Goal: Task Accomplishment & Management: Complete application form

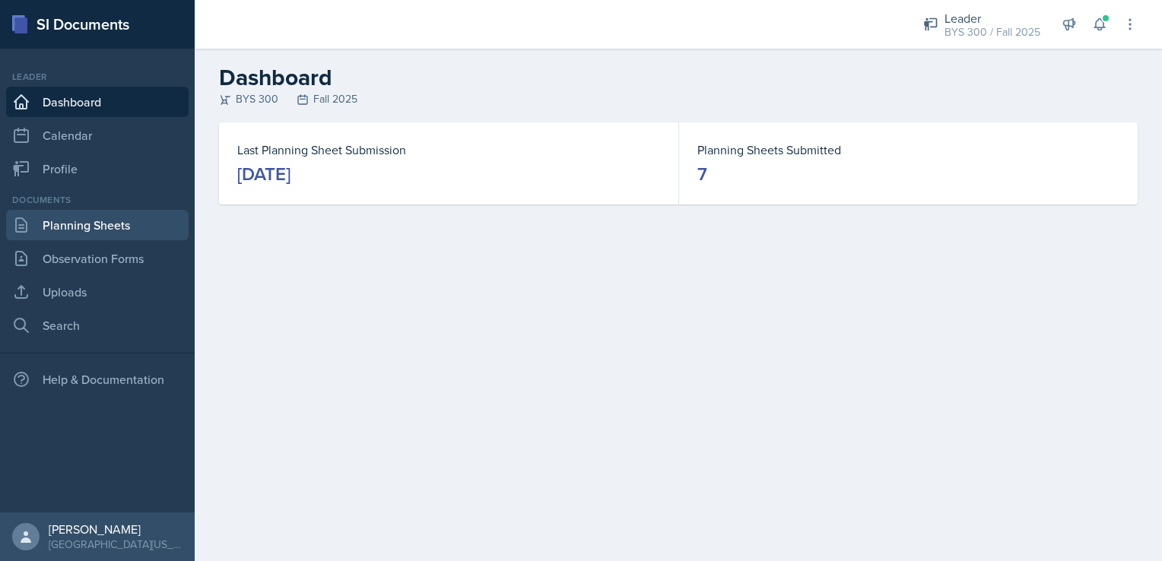
click at [48, 214] on link "Planning Sheets" at bounding box center [97, 225] width 183 height 30
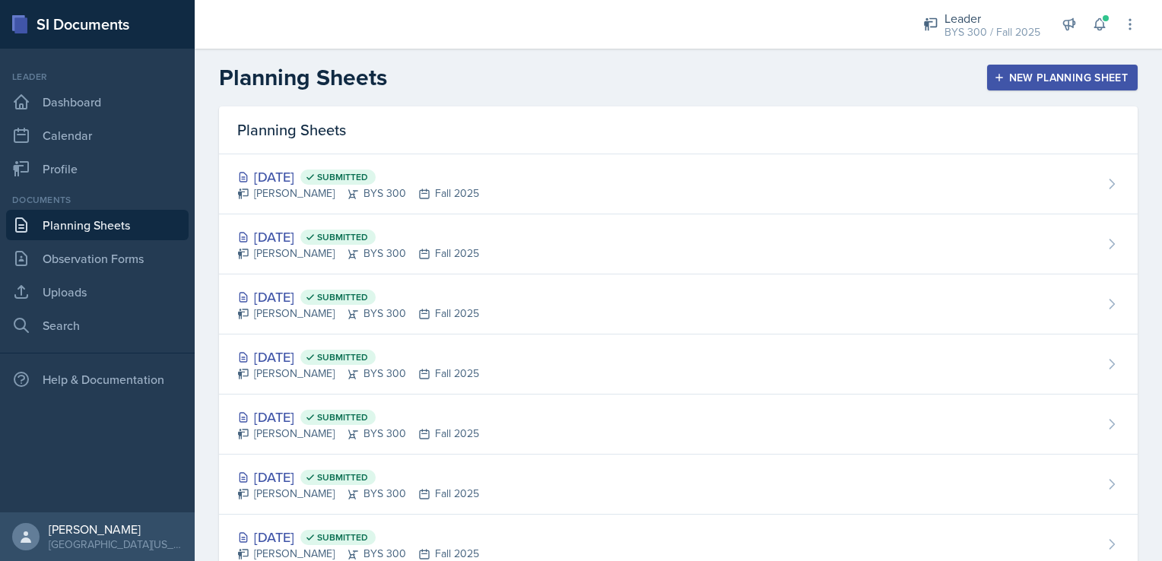
click at [994, 72] on icon "button" at bounding box center [999, 77] width 11 height 11
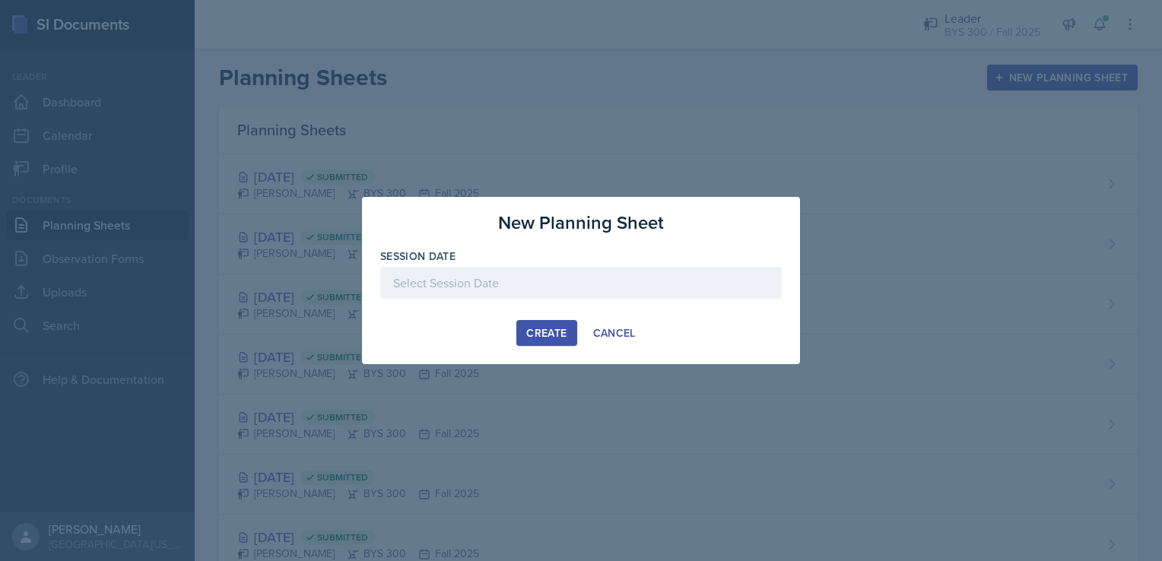
click at [602, 276] on div at bounding box center [581, 283] width 402 height 32
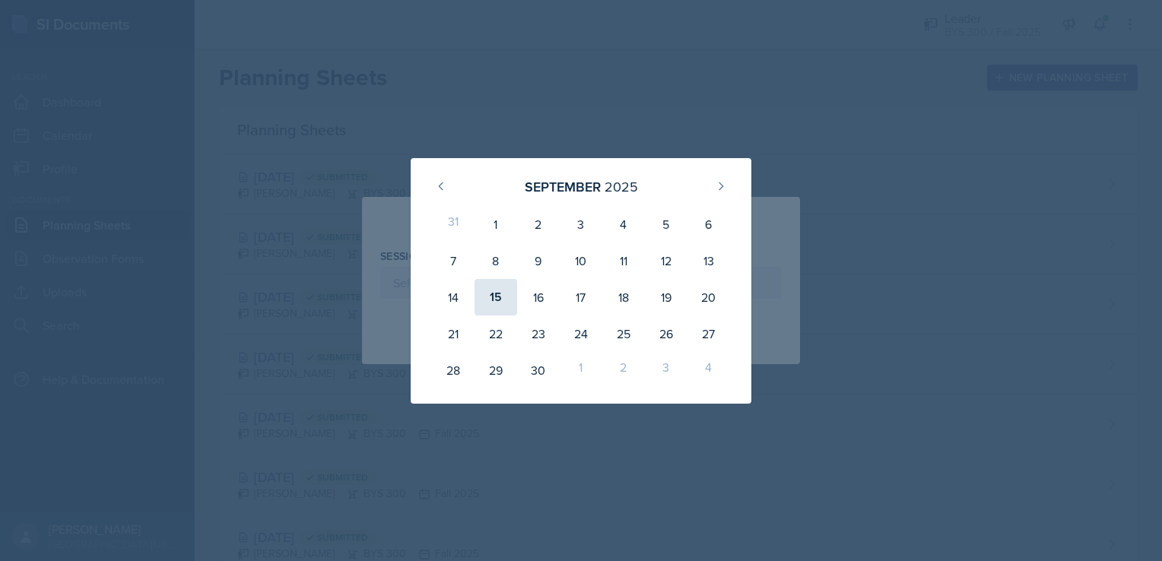
click at [486, 303] on div "15" at bounding box center [496, 297] width 43 height 37
type input "[DATE]"
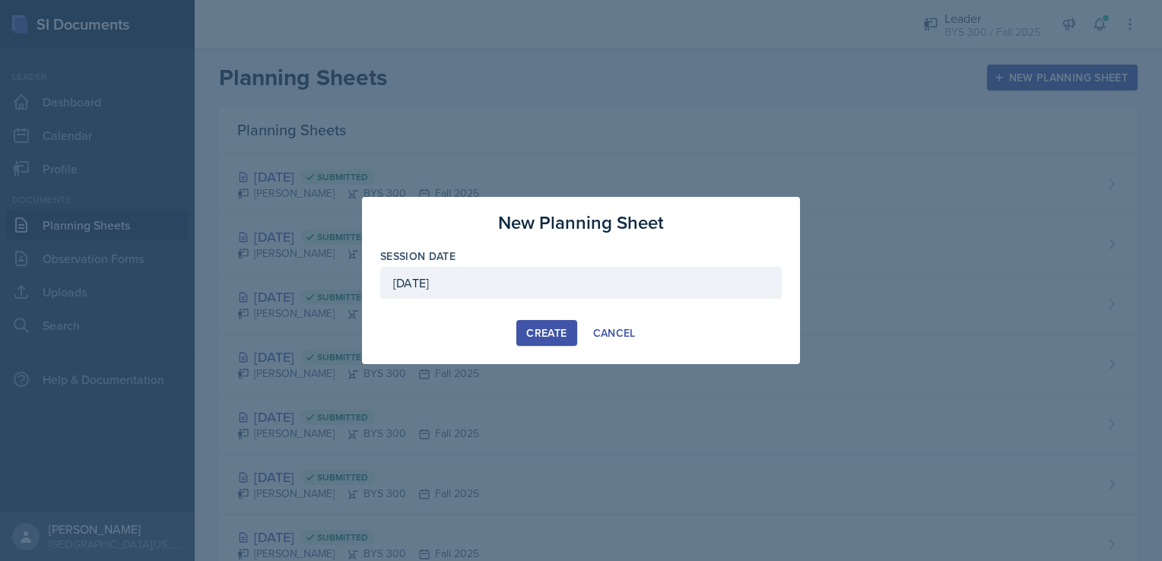
click at [554, 327] on div "Create" at bounding box center [546, 333] width 40 height 12
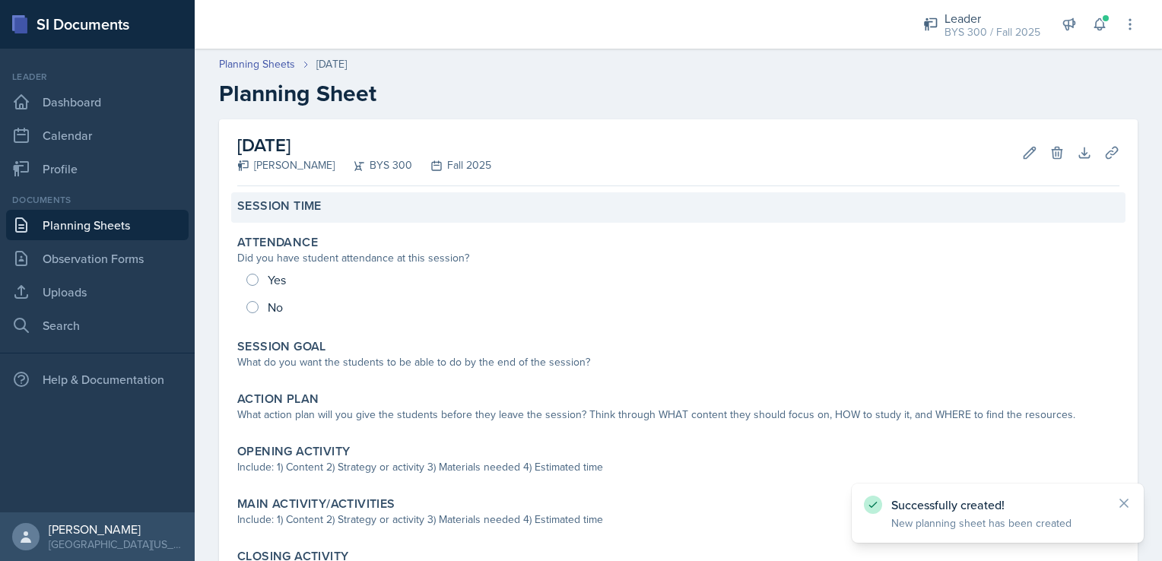
click at [417, 205] on div "Session Time" at bounding box center [678, 206] width 882 height 15
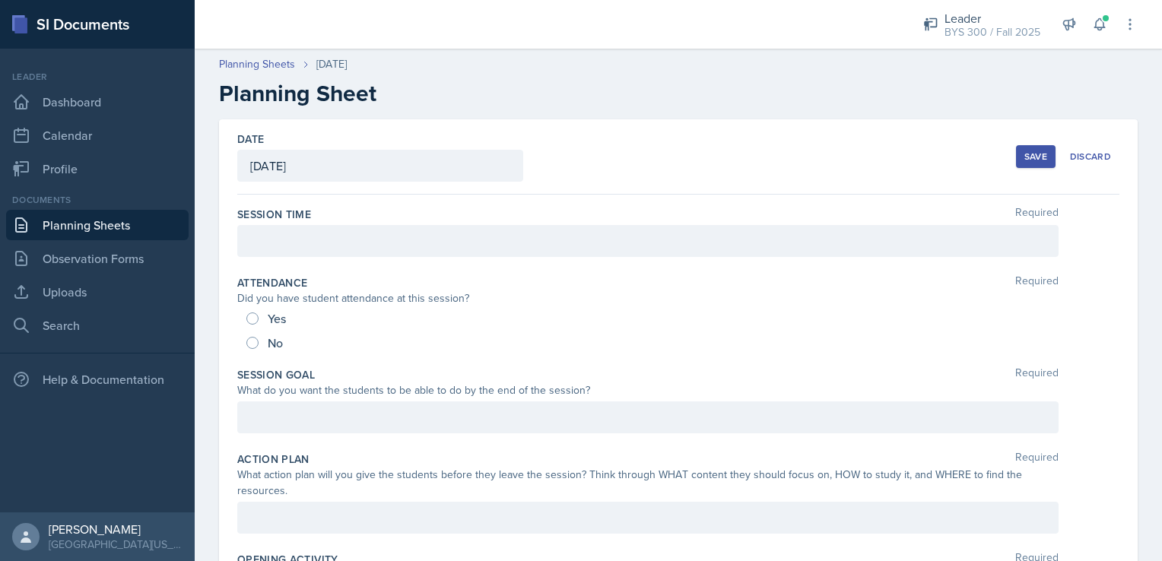
click at [395, 243] on div at bounding box center [647, 241] width 821 height 32
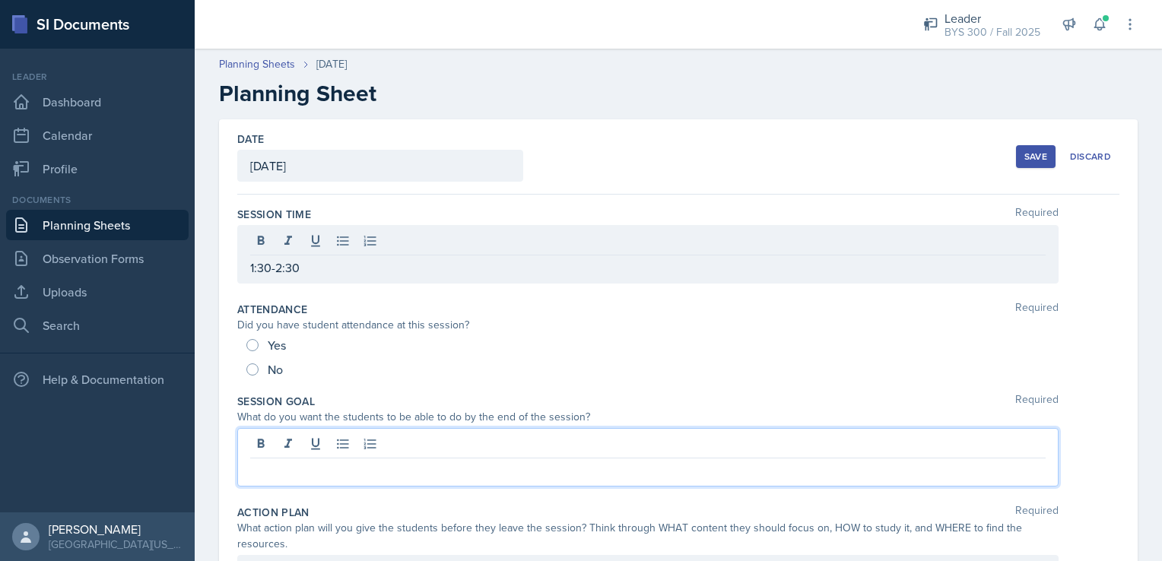
click at [303, 443] on div at bounding box center [647, 457] width 821 height 59
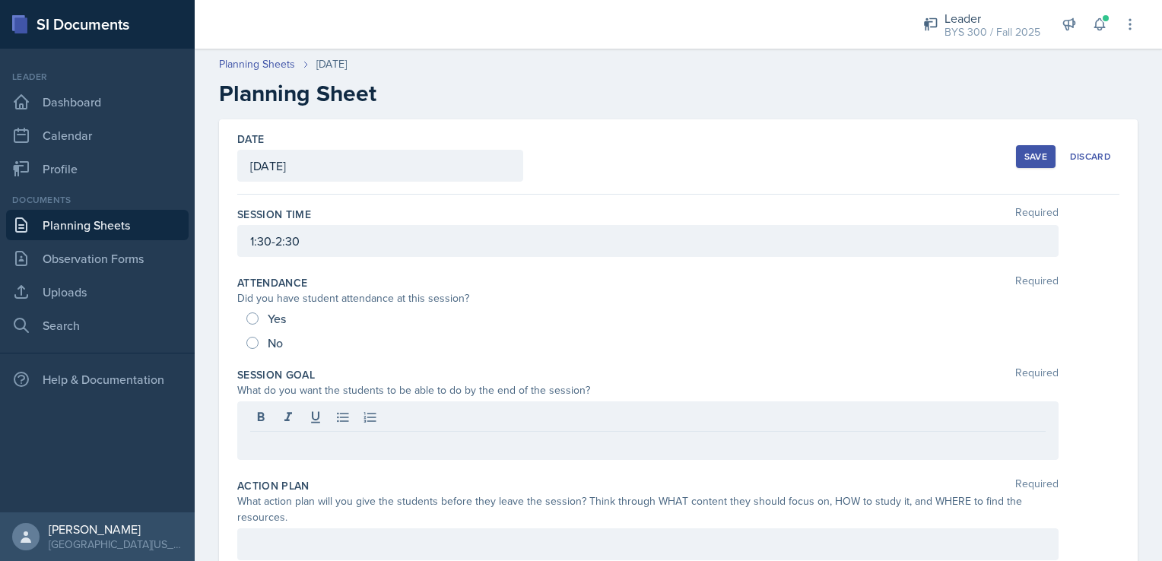
click at [1032, 156] on div "Save" at bounding box center [1036, 157] width 23 height 12
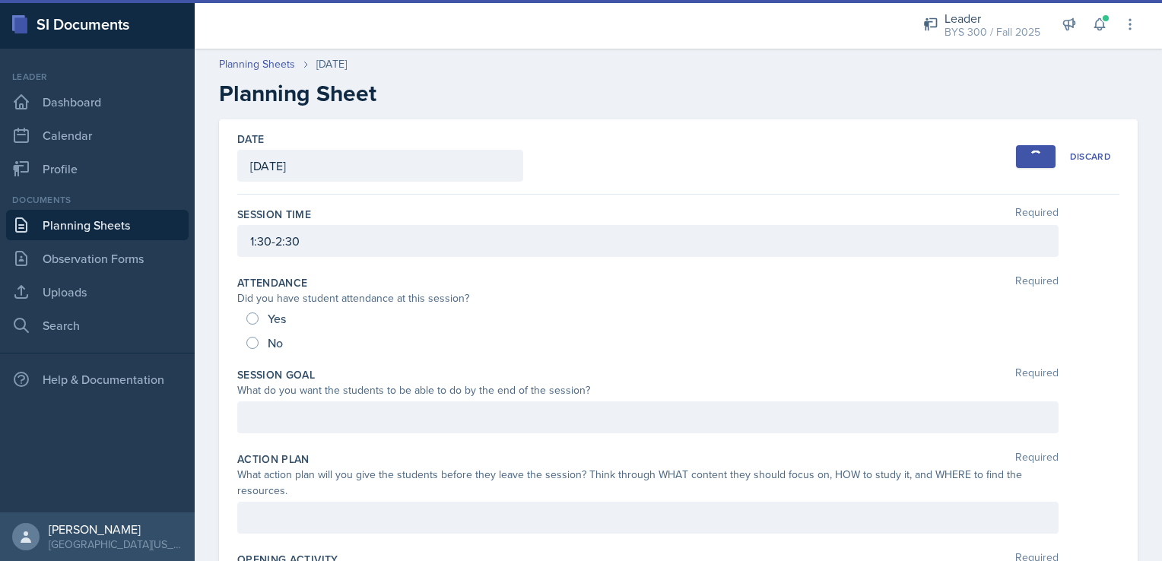
click at [97, 218] on link "Planning Sheets" at bounding box center [97, 225] width 183 height 30
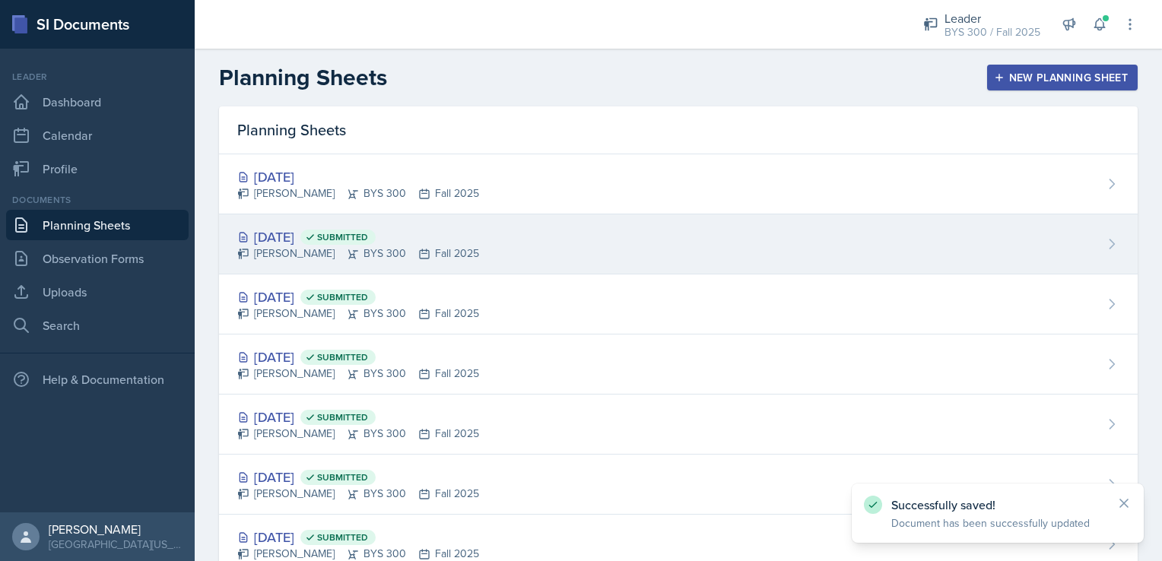
click at [429, 227] on div "[DATE] Submitted" at bounding box center [358, 237] width 242 height 21
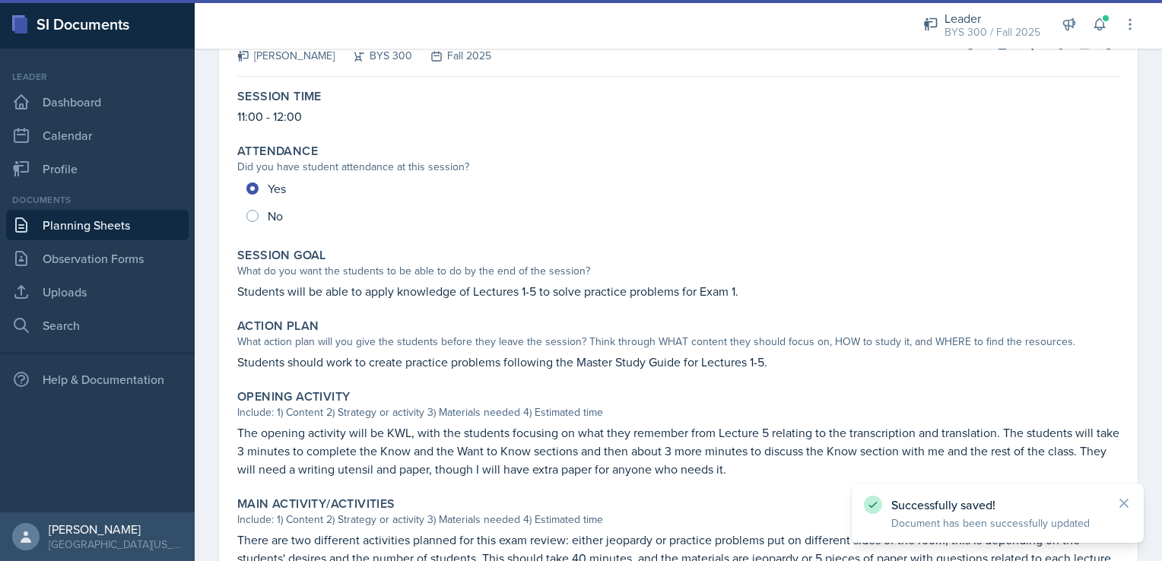
scroll to position [136, 0]
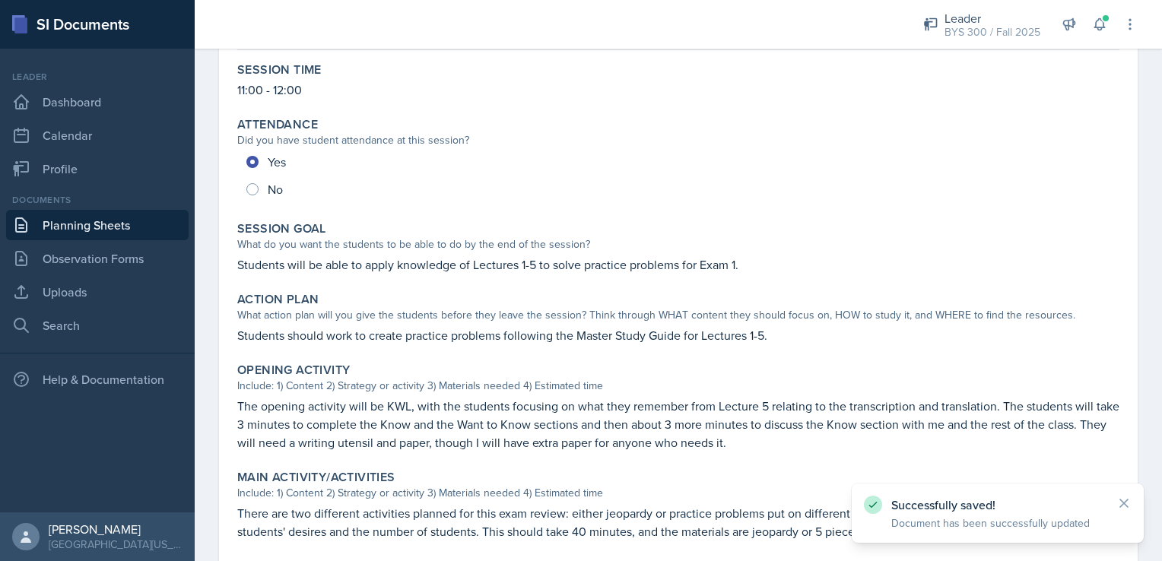
click at [251, 260] on p "Students will be able to apply knowledge of Lectures 1-5 to solve practice prob…" at bounding box center [678, 265] width 882 height 18
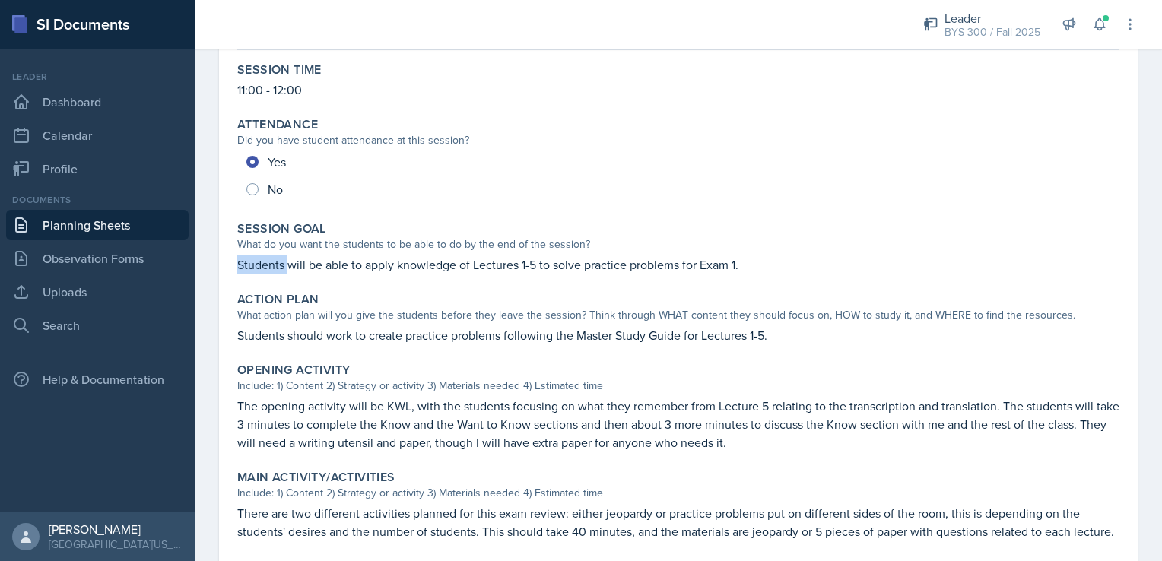
click at [251, 260] on p "Students will be able to apply knowledge of Lectures 1-5 to solve practice prob…" at bounding box center [678, 265] width 882 height 18
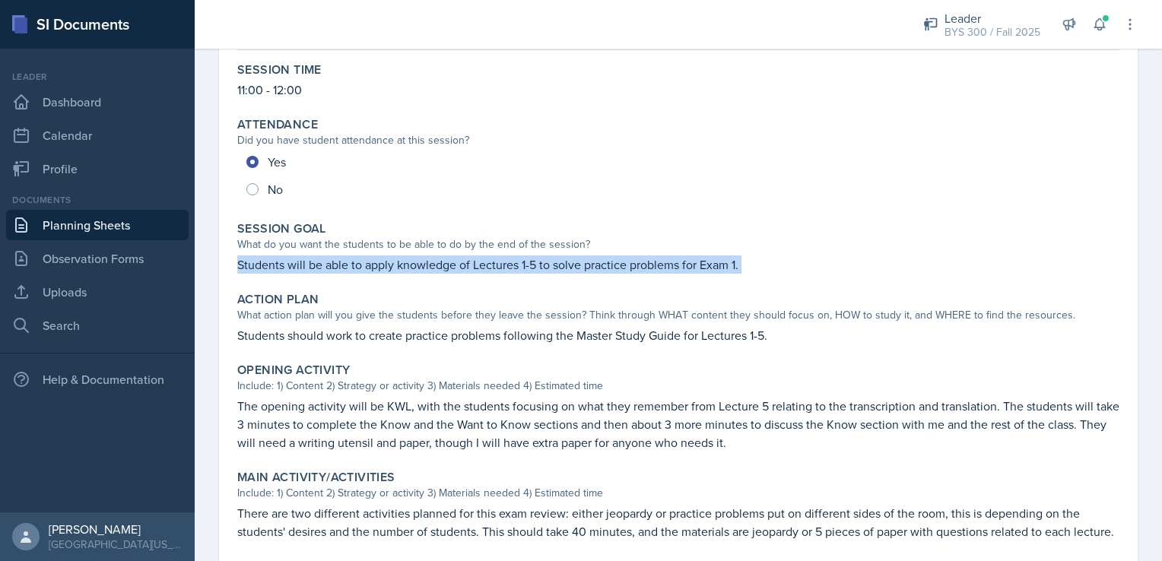
copy div "Students will be able to apply knowledge of Lectures 1-5 to solve practice prob…"
click at [143, 221] on link "Planning Sheets" at bounding box center [97, 225] width 183 height 30
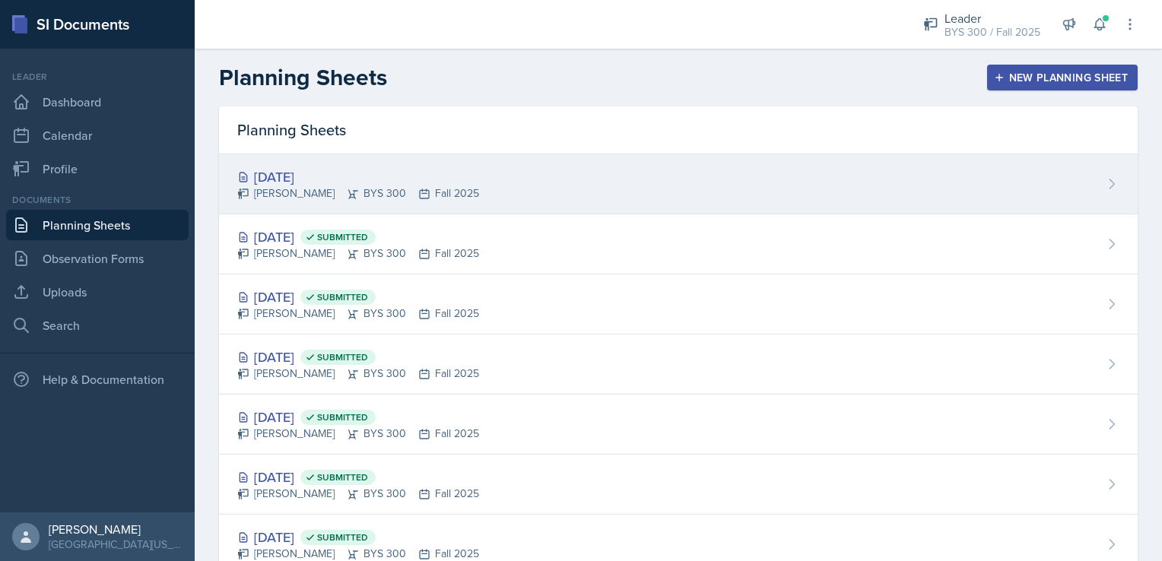
click at [371, 195] on div "[PERSON_NAME] BYS 300 Fall 2025" at bounding box center [358, 194] width 242 height 16
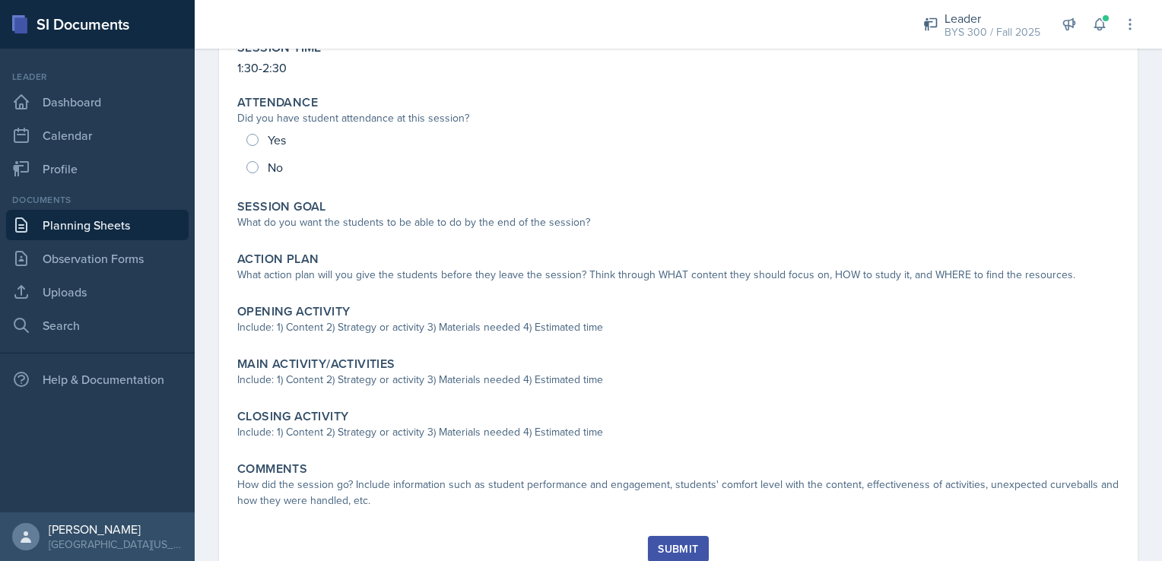
scroll to position [213, 0]
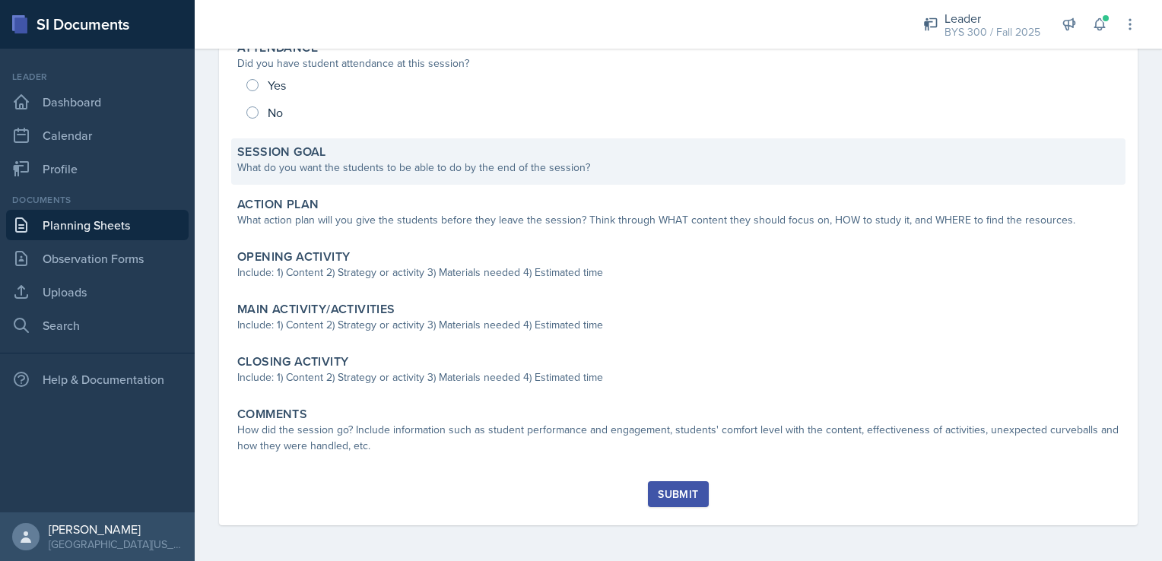
click at [348, 164] on div "What do you want the students to be able to do by the end of the session?" at bounding box center [678, 168] width 882 height 16
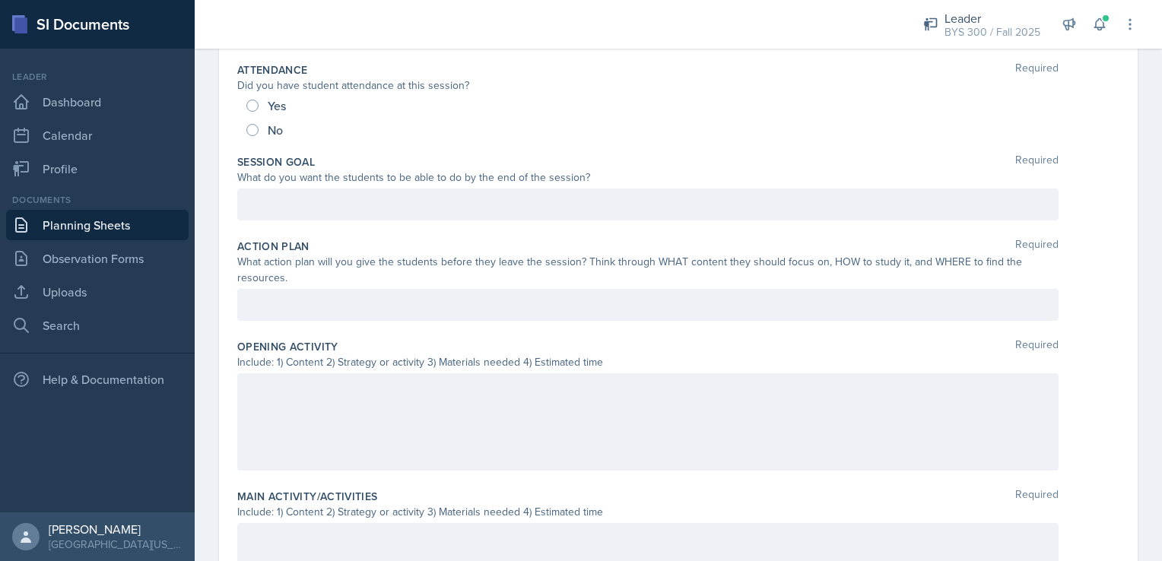
click at [338, 189] on div at bounding box center [647, 205] width 821 height 32
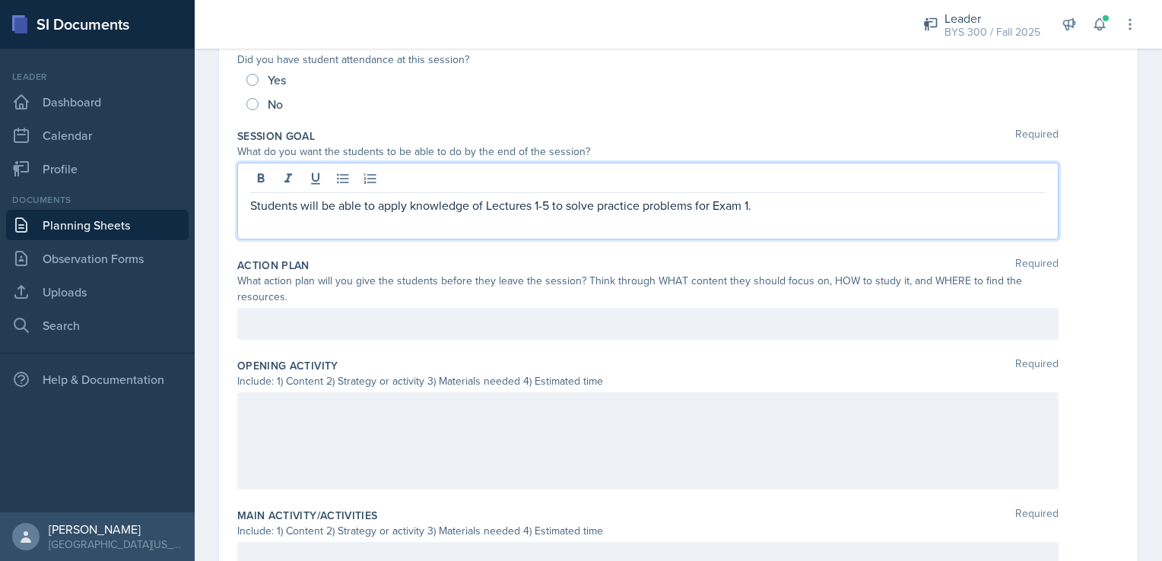
scroll to position [0, 0]
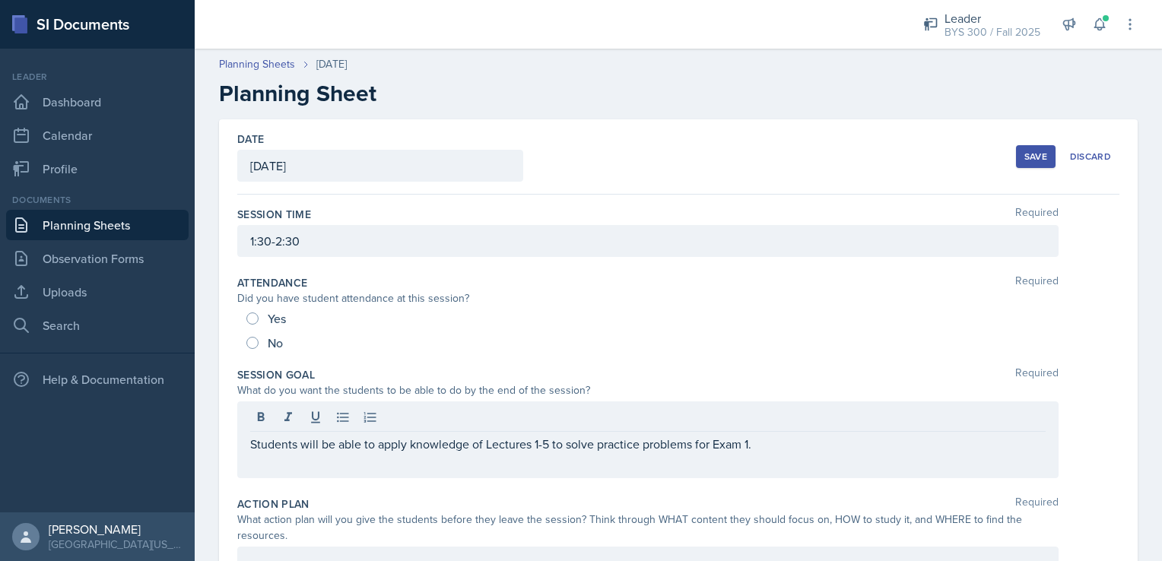
click at [1035, 163] on button "Save" at bounding box center [1036, 156] width 40 height 23
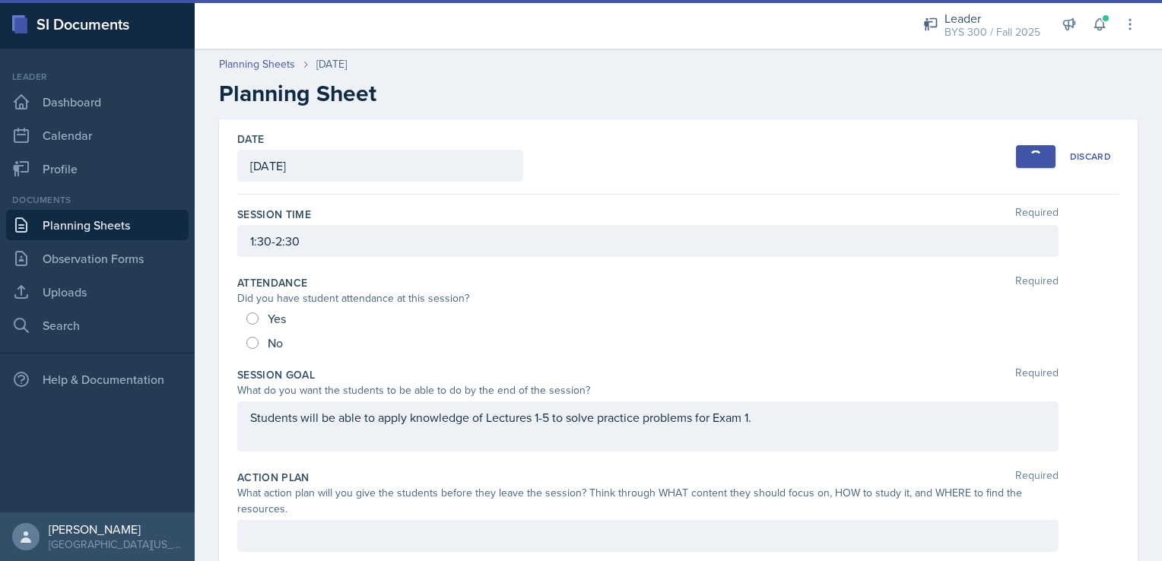
click at [117, 224] on link "Planning Sheets" at bounding box center [97, 225] width 183 height 30
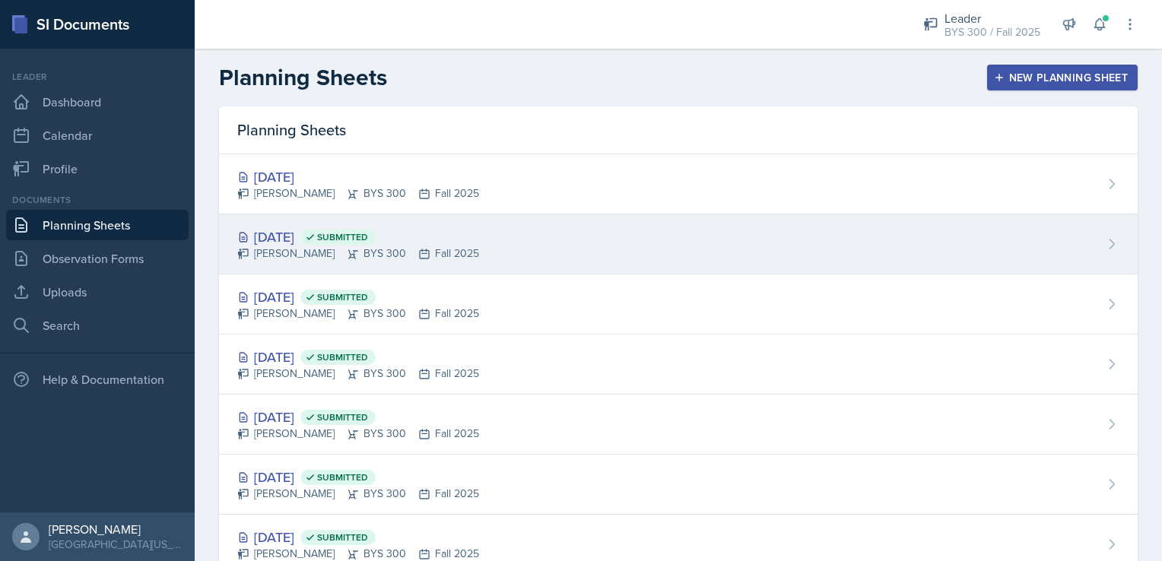
click at [373, 227] on div "[DATE] Submitted" at bounding box center [358, 237] width 242 height 21
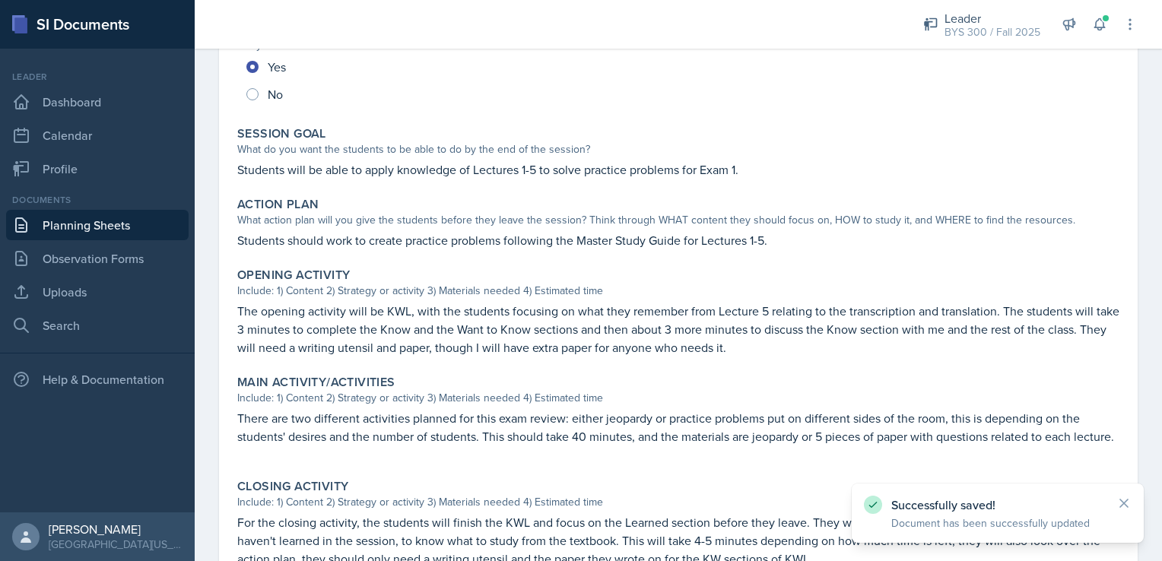
scroll to position [234, 0]
click at [279, 238] on p "Students should work to create practice problems following the Master Study Gui…" at bounding box center [678, 238] width 882 height 18
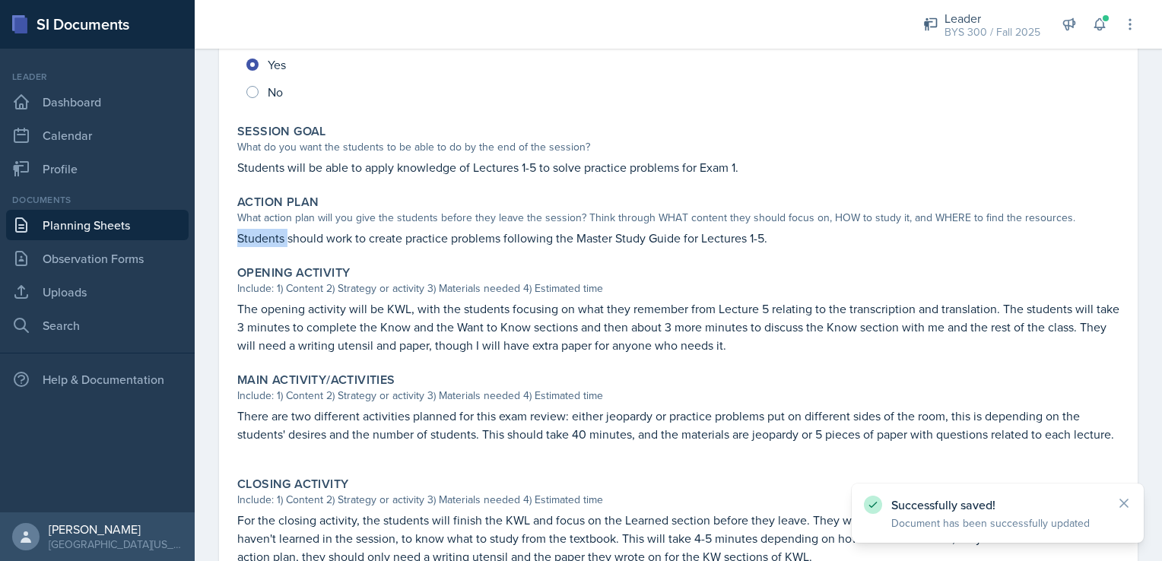
click at [279, 238] on p "Students should work to create practice problems following the Master Study Gui…" at bounding box center [678, 238] width 882 height 18
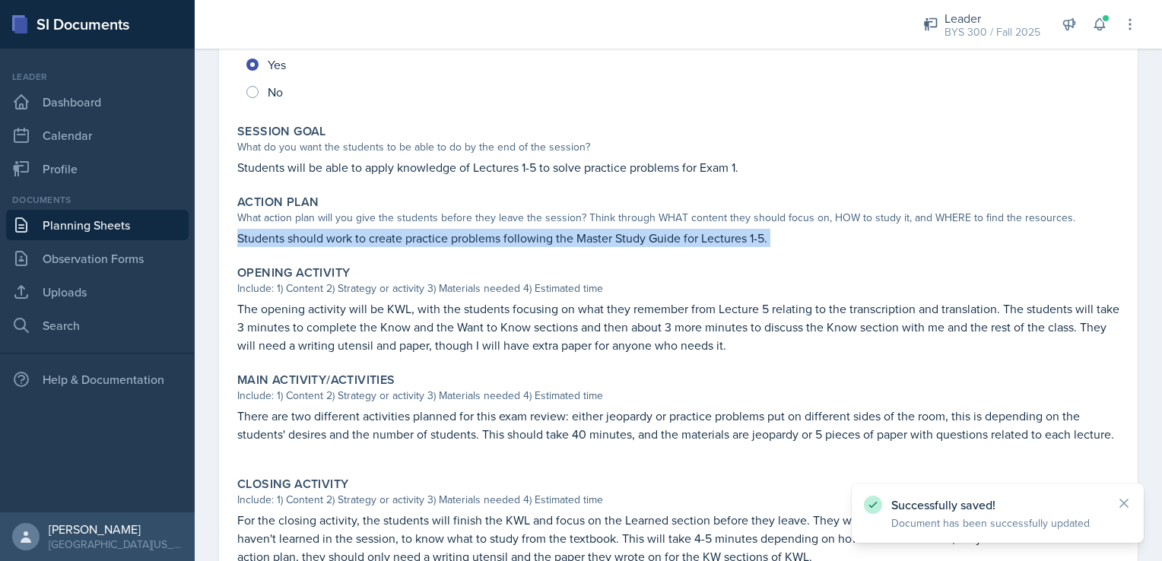
copy div "Students should work to create practice problems following the Master Study Gui…"
click at [110, 227] on link "Planning Sheets" at bounding box center [97, 225] width 183 height 30
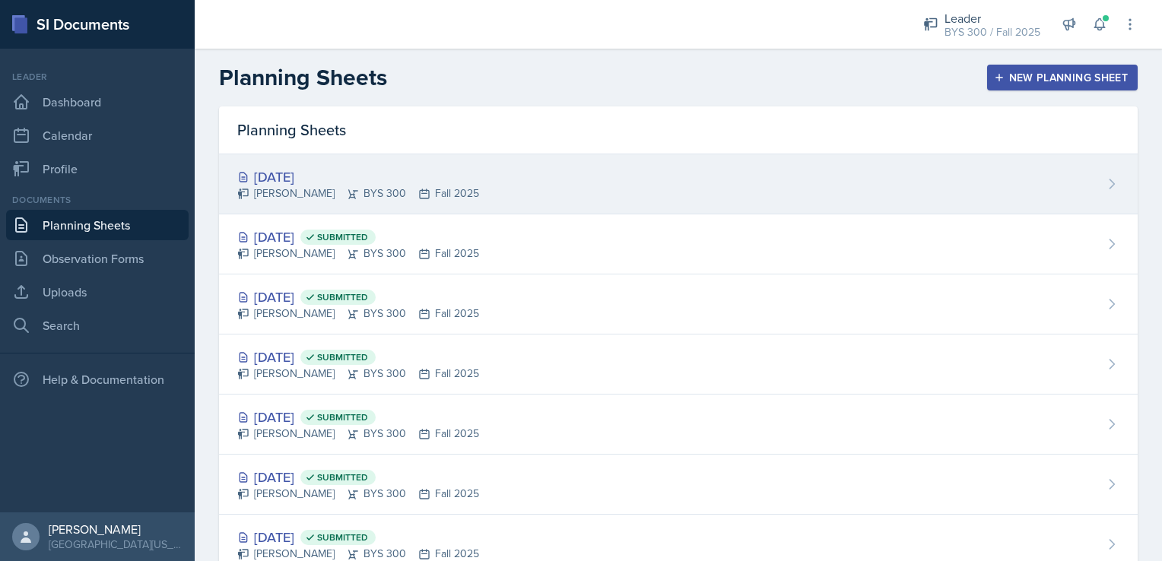
click at [369, 183] on div "[DATE]" at bounding box center [358, 177] width 242 height 21
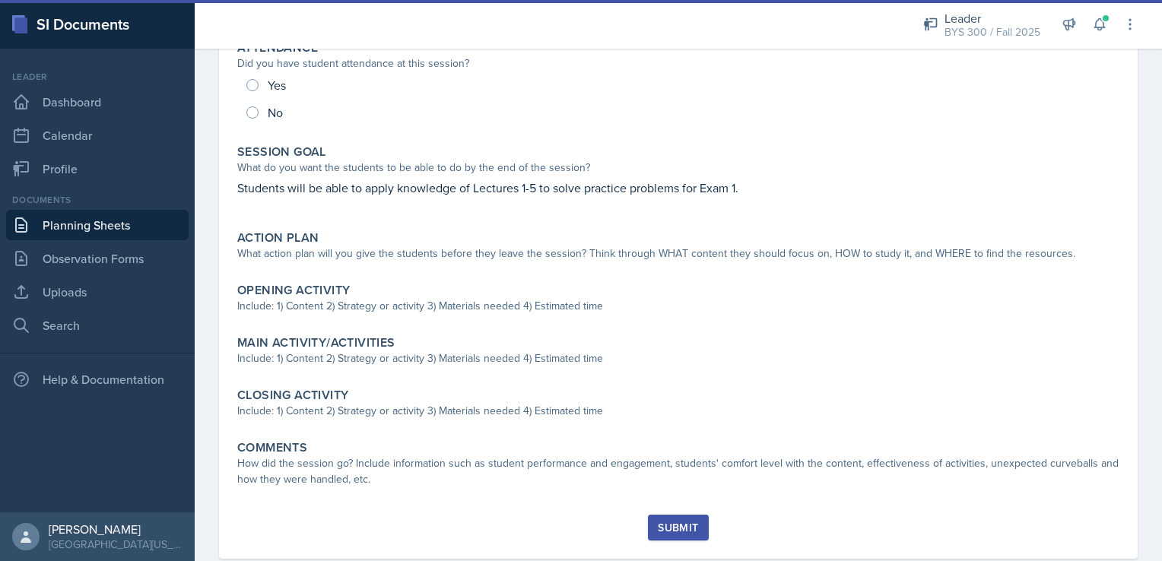
scroll to position [246, 0]
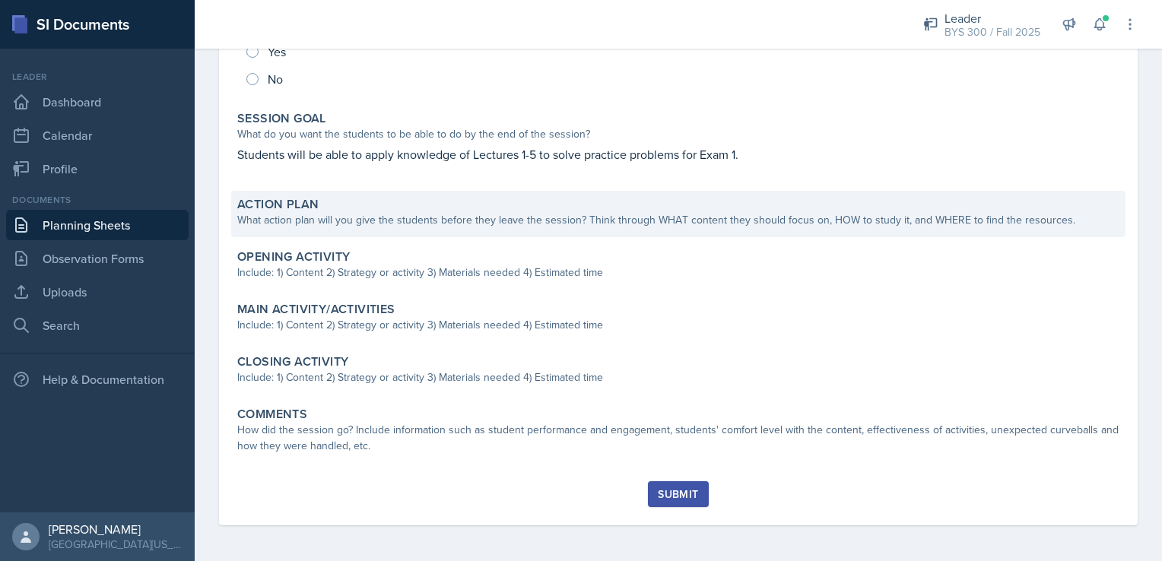
click at [350, 223] on div "What action plan will you give the students before they leave the session? Thin…" at bounding box center [678, 220] width 882 height 16
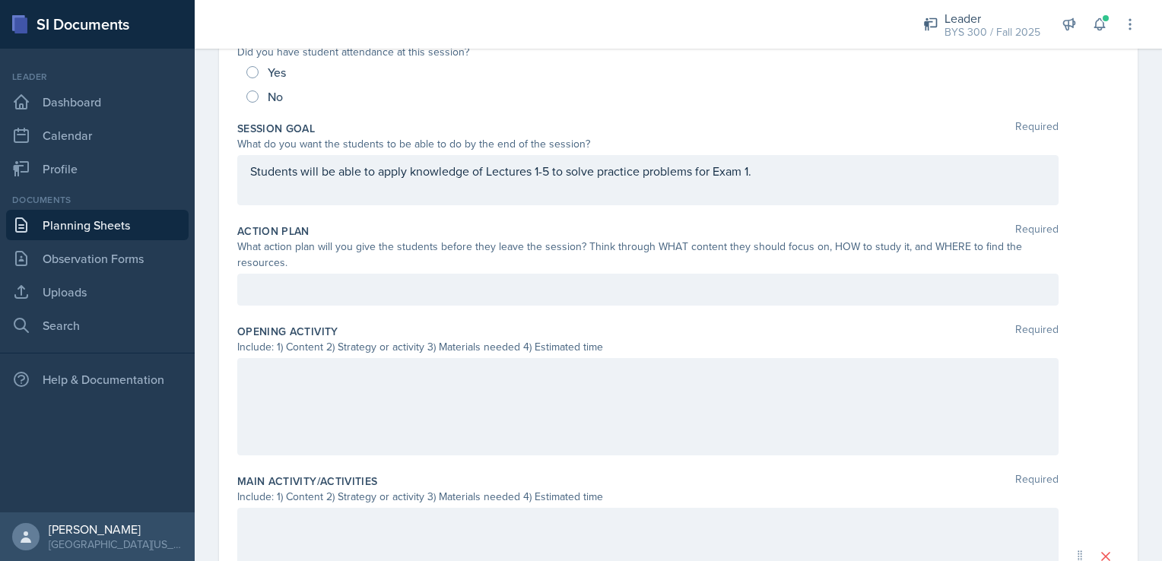
click at [329, 294] on div at bounding box center [647, 290] width 821 height 32
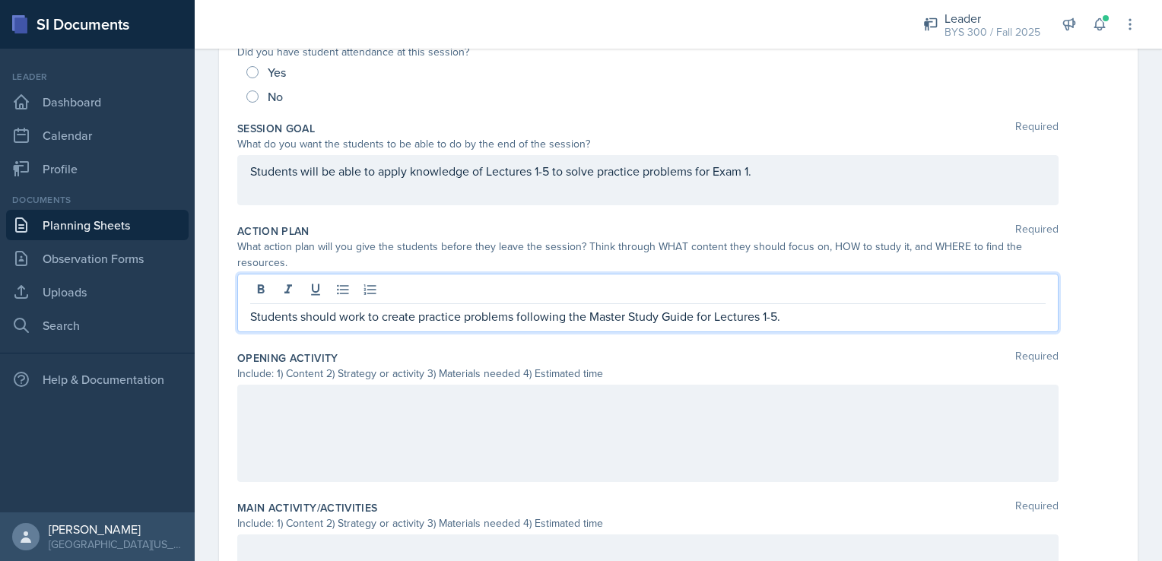
scroll to position [272, 0]
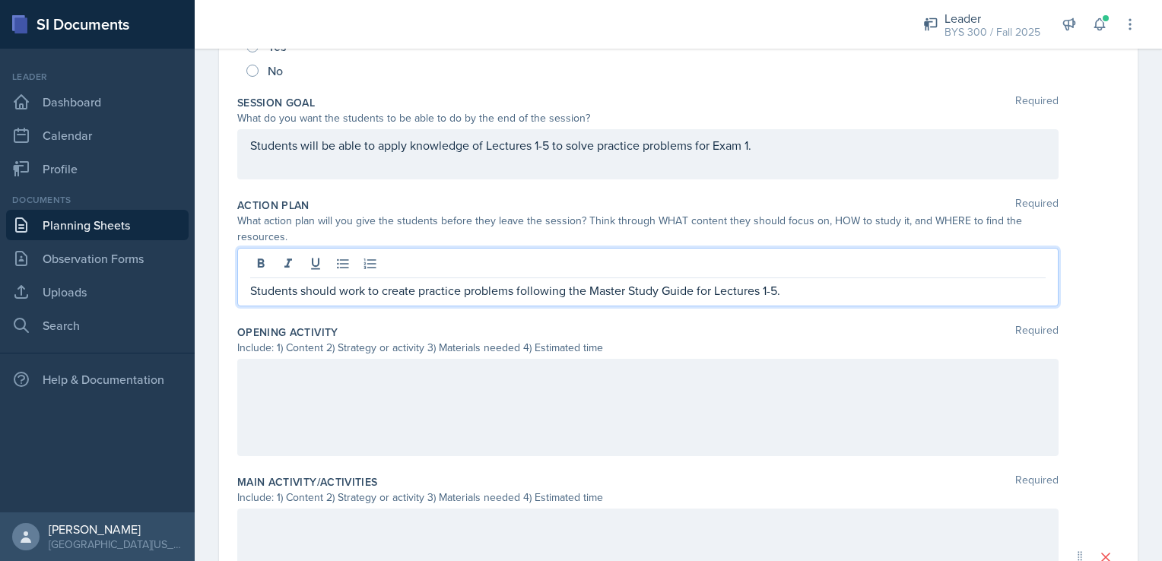
click at [402, 173] on p at bounding box center [648, 163] width 796 height 18
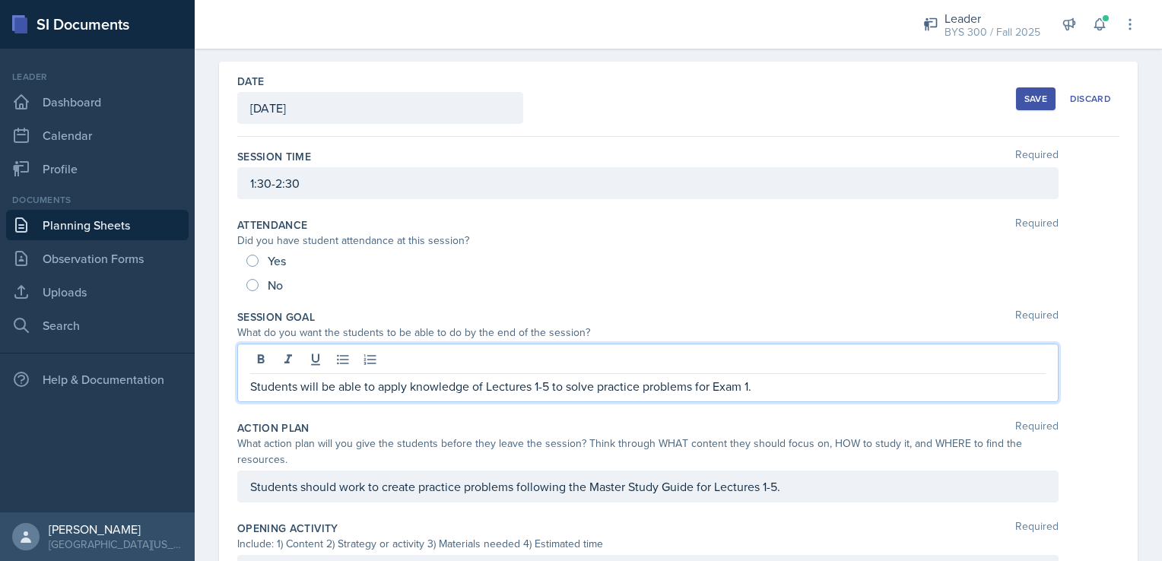
scroll to position [0, 0]
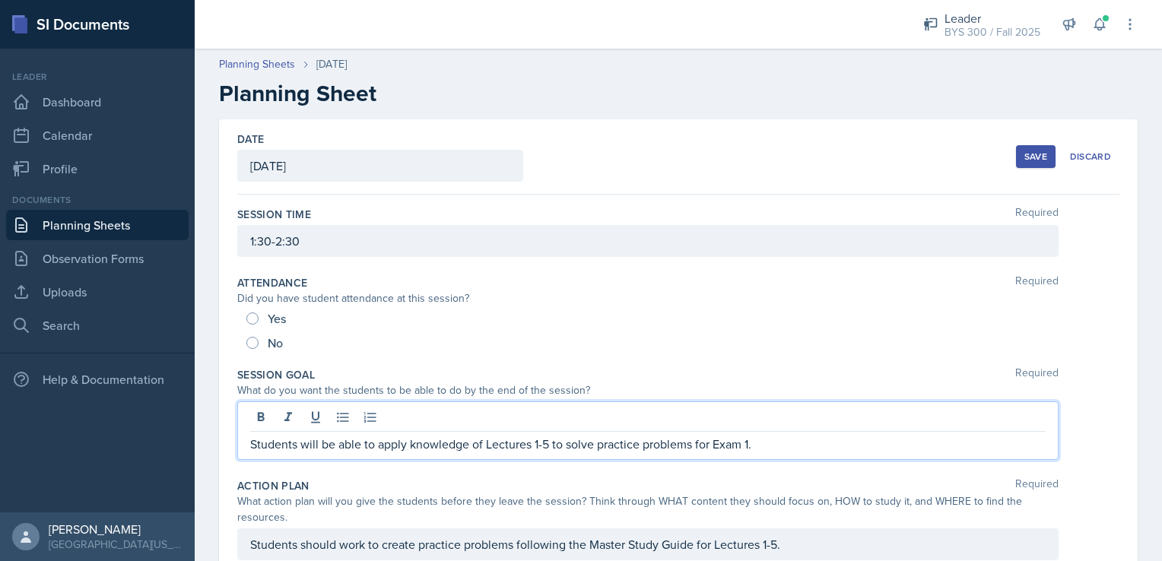
click at [1025, 160] on div "Save" at bounding box center [1036, 157] width 23 height 12
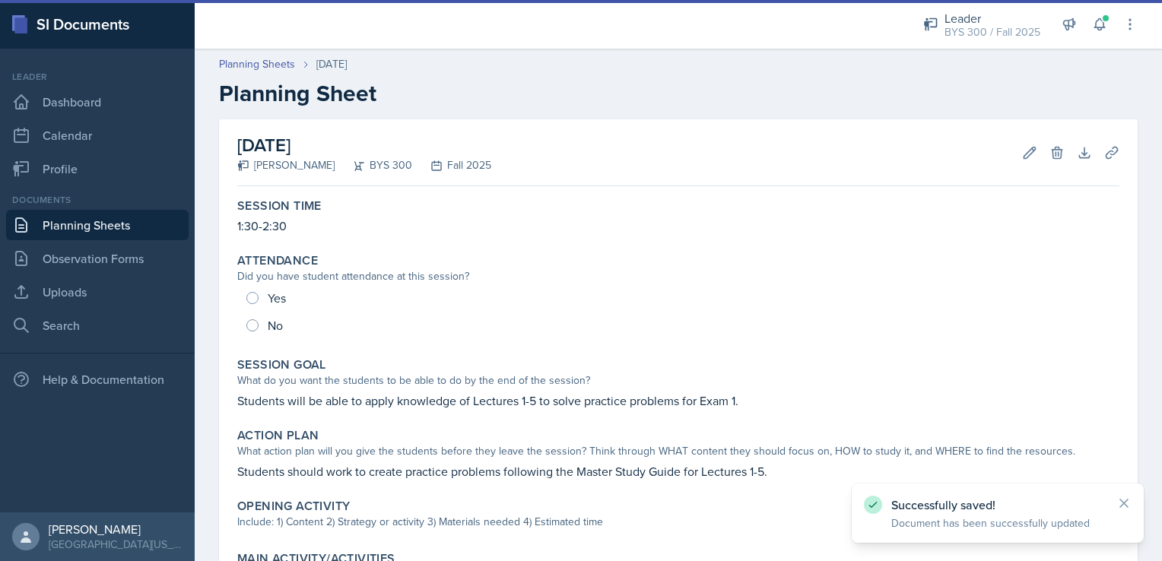
click at [122, 226] on link "Planning Sheets" at bounding box center [97, 225] width 183 height 30
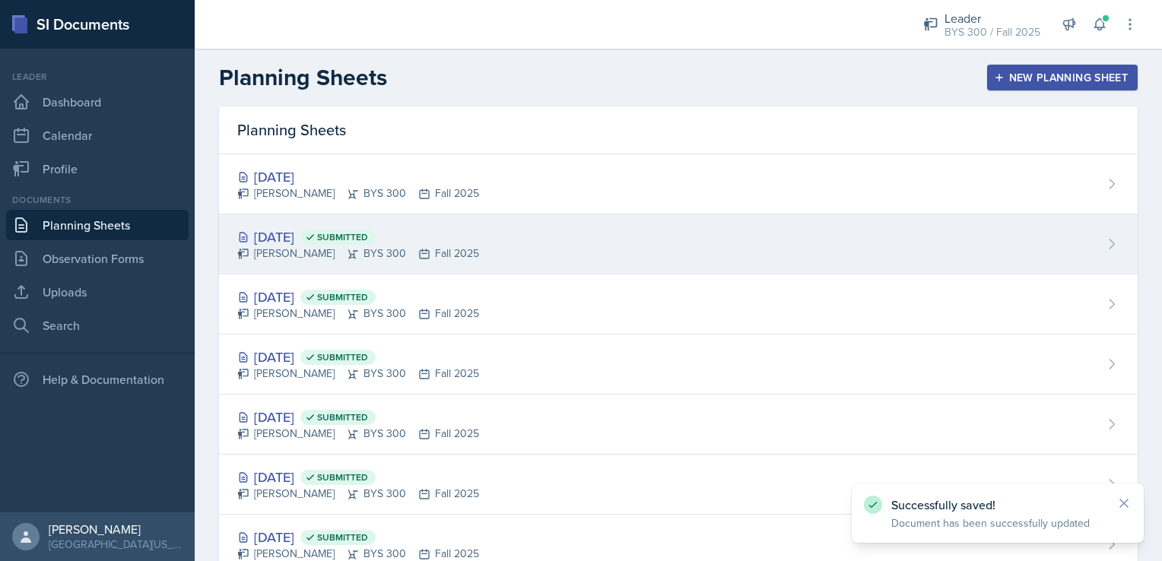
click at [381, 259] on div "[PERSON_NAME] BYS 300 Fall 2025" at bounding box center [358, 254] width 242 height 16
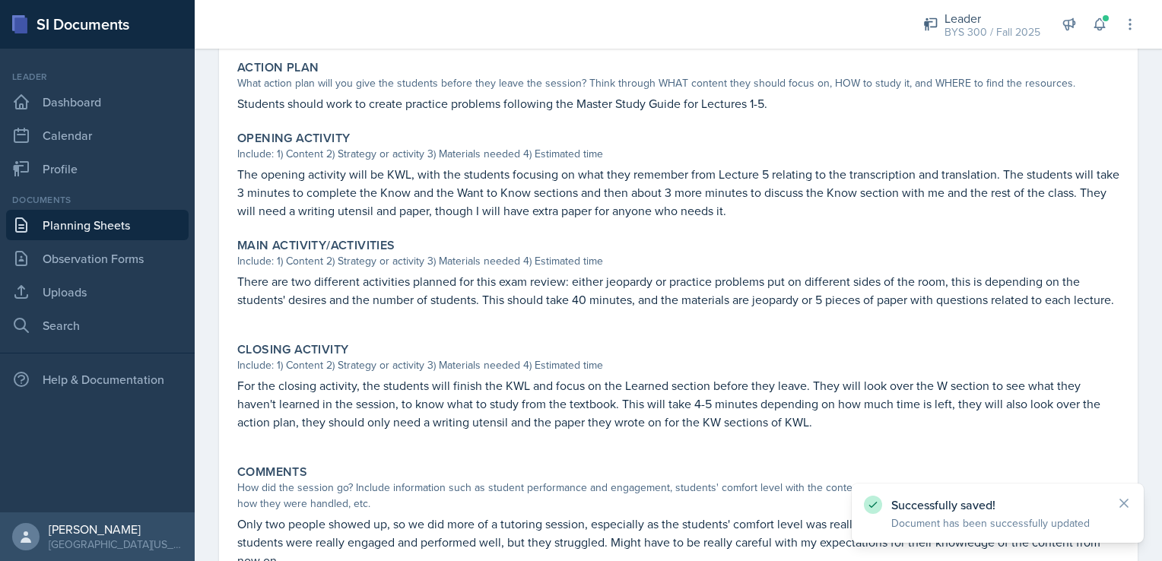
scroll to position [368, 0]
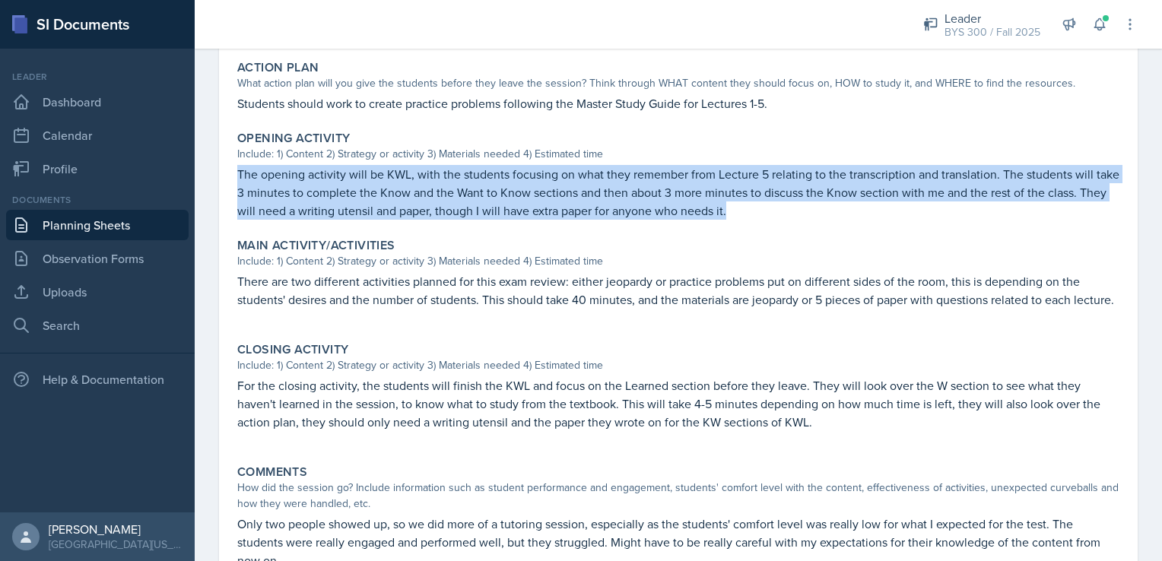
drag, startPoint x: 237, startPoint y: 171, endPoint x: 767, endPoint y: 215, distance: 532.0
click at [767, 215] on p "The opening activity will be KWL, with the students focusing on what they remem…" at bounding box center [678, 192] width 882 height 55
copy p "The opening activity will be KWL, with the students focusing on what they remem…"
click at [76, 226] on link "Planning Sheets" at bounding box center [97, 225] width 183 height 30
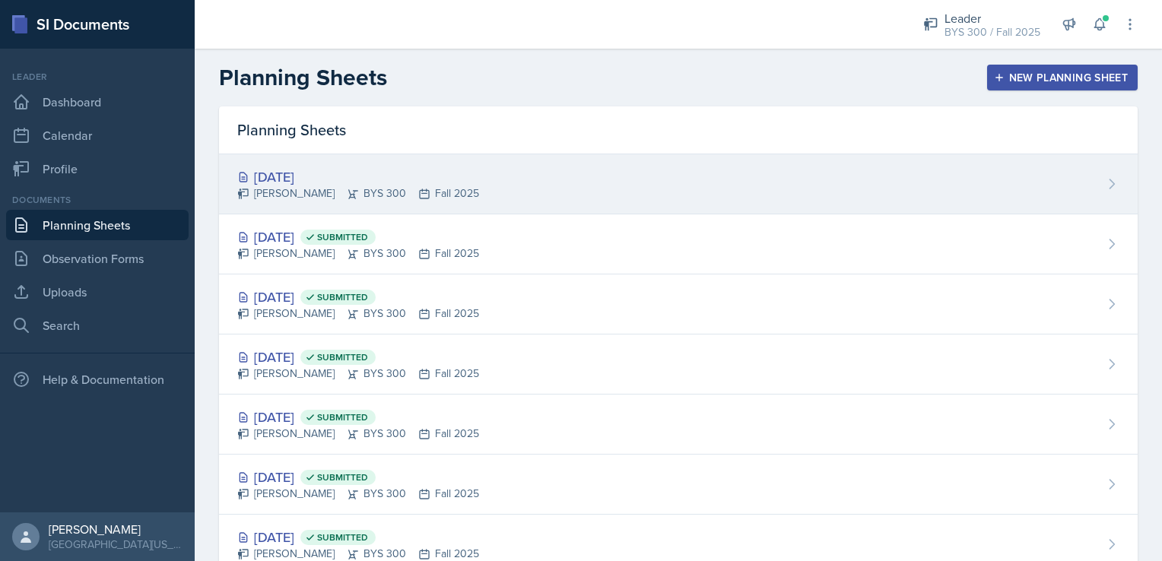
click at [427, 173] on div "[DATE]" at bounding box center [358, 177] width 242 height 21
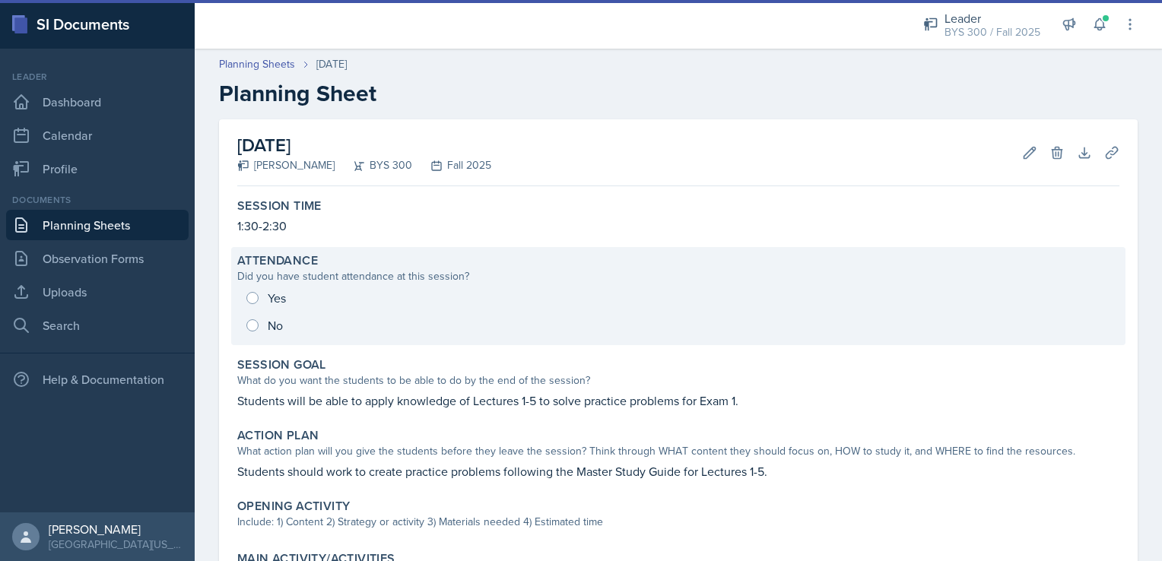
scroll to position [249, 0]
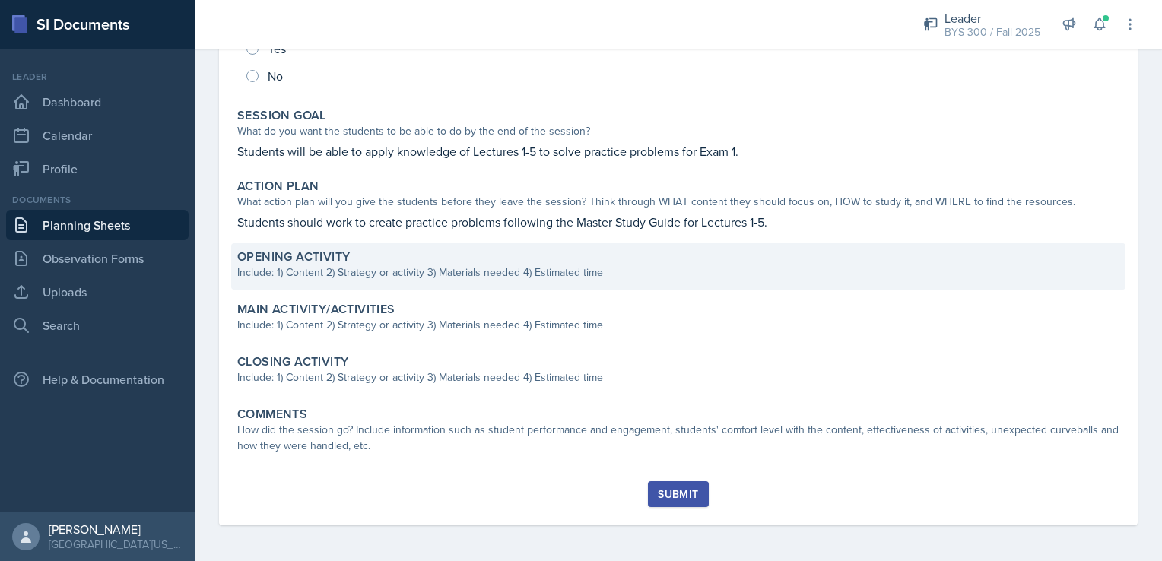
click at [370, 269] on div "Include: 1) Content 2) Strategy or activity 3) Materials needed 4) Estimated ti…" at bounding box center [678, 273] width 882 height 16
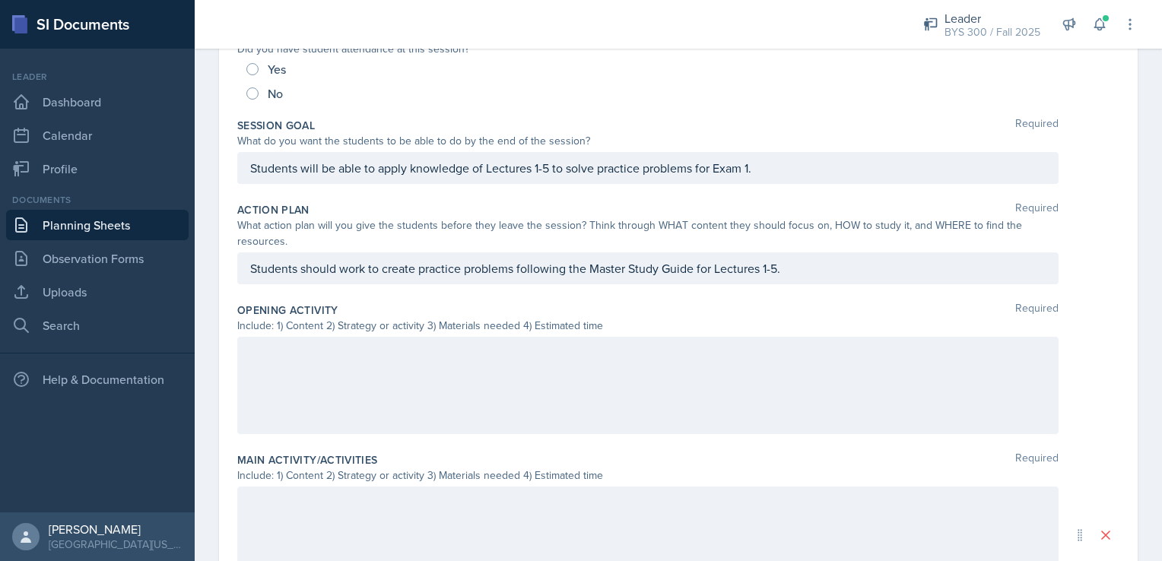
click at [333, 383] on div at bounding box center [647, 385] width 821 height 97
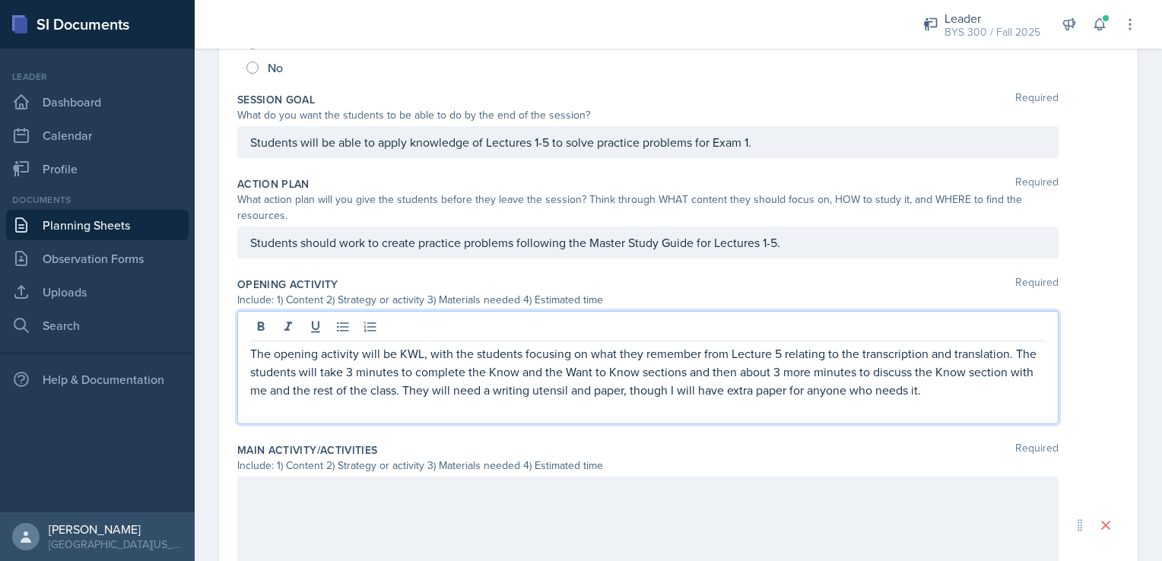
scroll to position [0, 0]
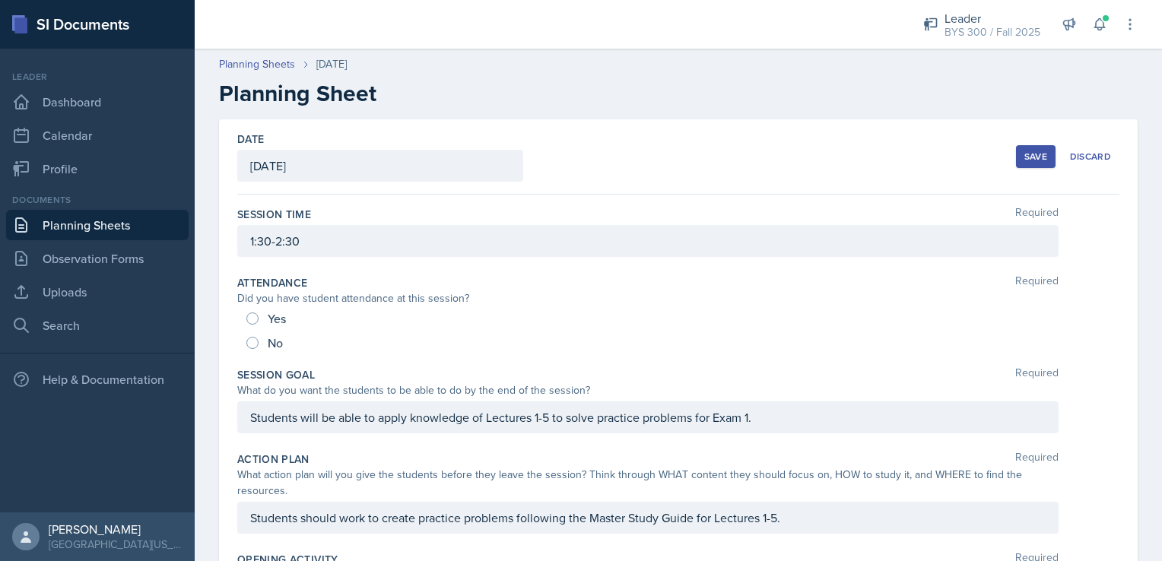
click at [1025, 163] on button "Save" at bounding box center [1036, 156] width 40 height 23
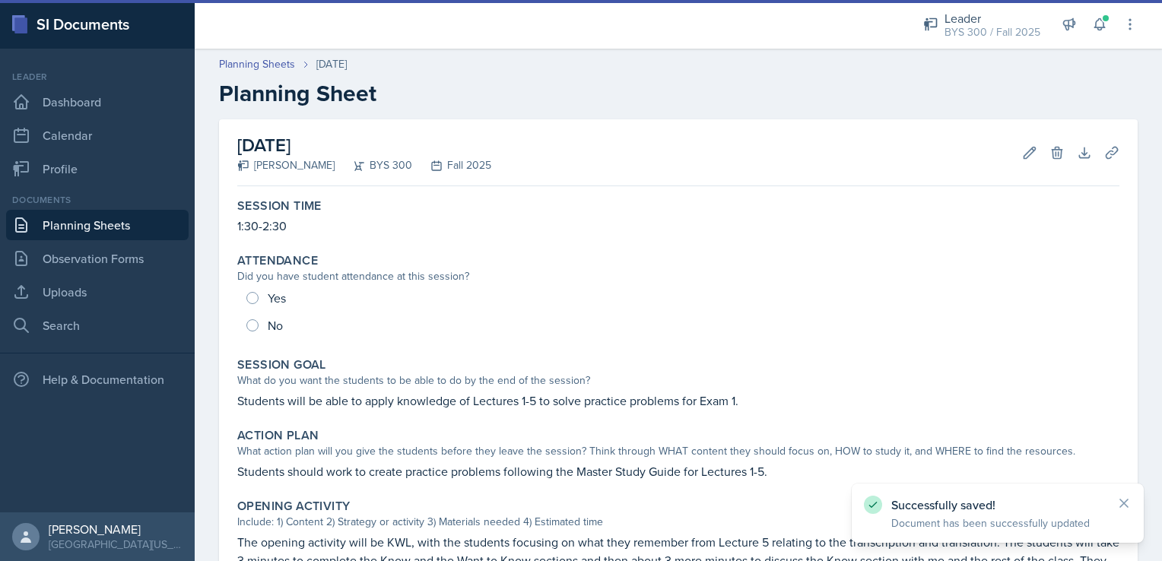
click at [128, 224] on link "Planning Sheets" at bounding box center [97, 225] width 183 height 30
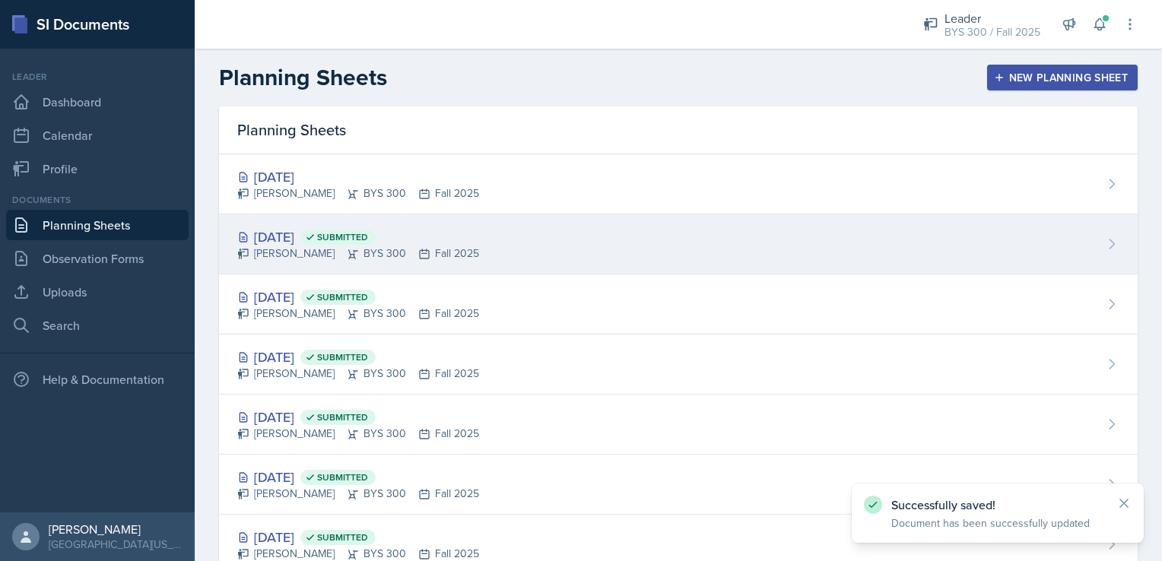
click at [336, 236] on div "[DATE] Submitted" at bounding box center [358, 237] width 242 height 21
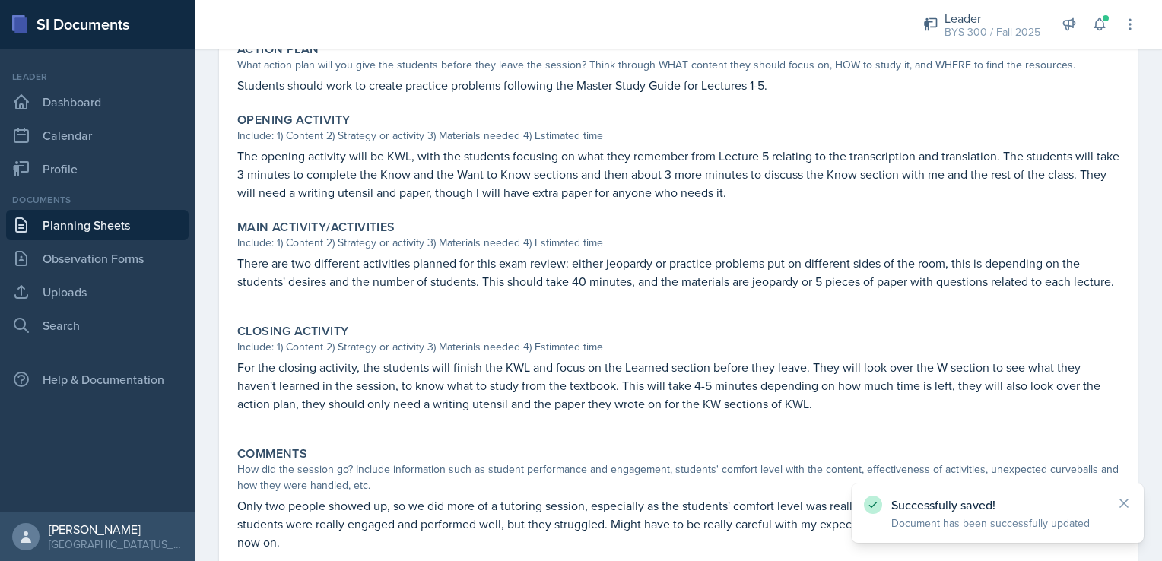
scroll to position [455, 0]
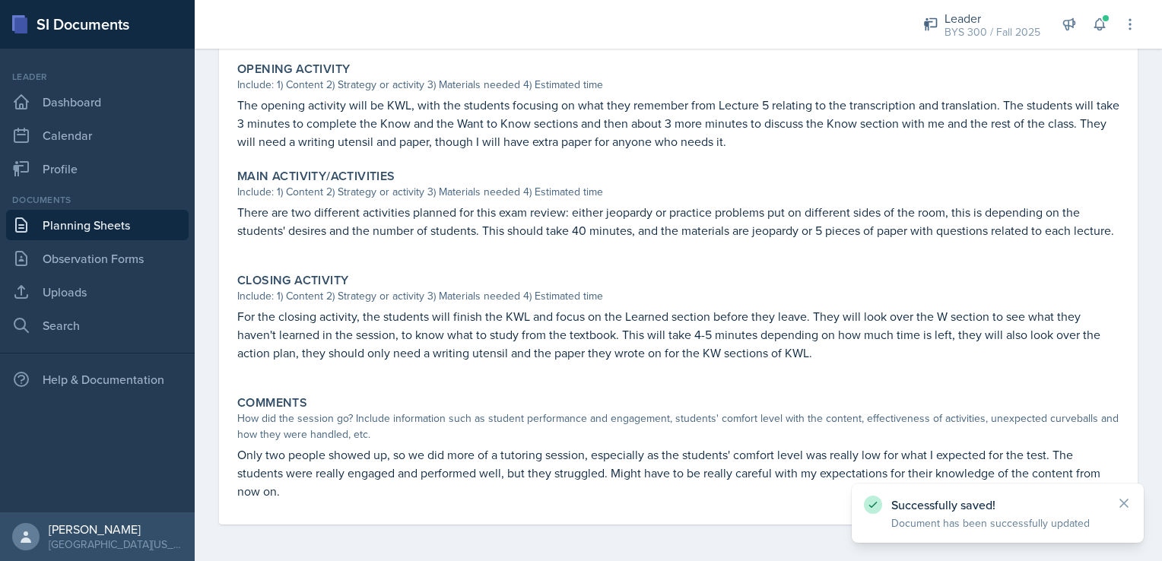
click at [277, 218] on p "There are two different activities planned for this exam review: either jeopard…" at bounding box center [678, 221] width 882 height 37
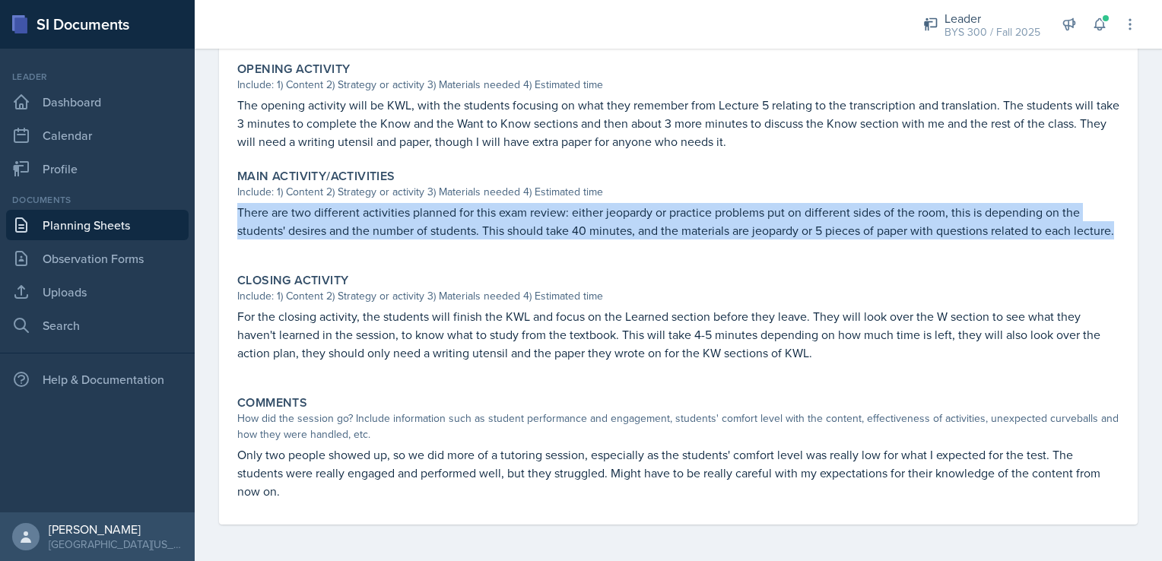
click at [277, 218] on p "There are two different activities planned for this exam review: either jeopard…" at bounding box center [678, 221] width 882 height 37
copy p "There are two different activities planned for this exam review: either jeopard…"
click at [144, 224] on link "Planning Sheets" at bounding box center [97, 225] width 183 height 30
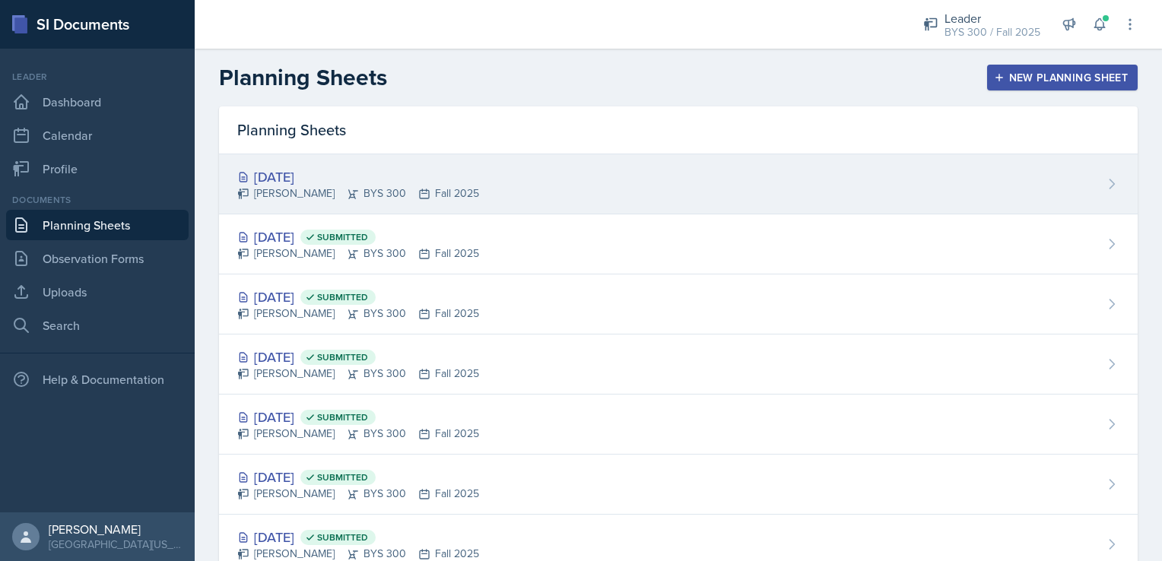
click at [423, 195] on div "[PERSON_NAME] BYS 300 Fall 2025" at bounding box center [358, 194] width 242 height 16
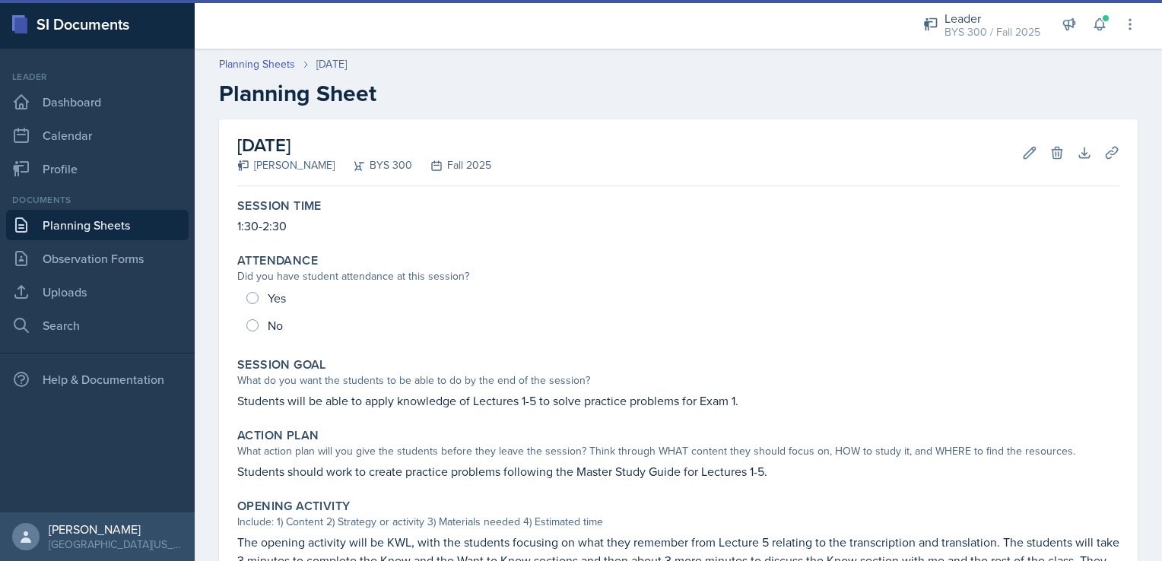
scroll to position [319, 0]
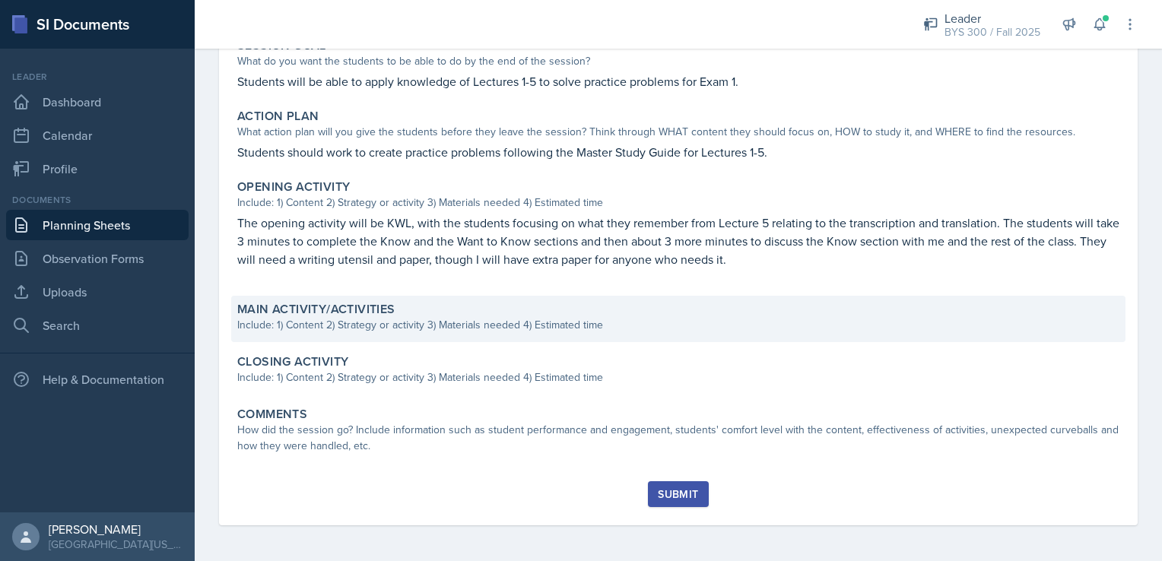
click at [326, 336] on div "Main Activity/Activities Include: 1) Content 2) Strategy or activity 3) Materia…" at bounding box center [678, 319] width 894 height 46
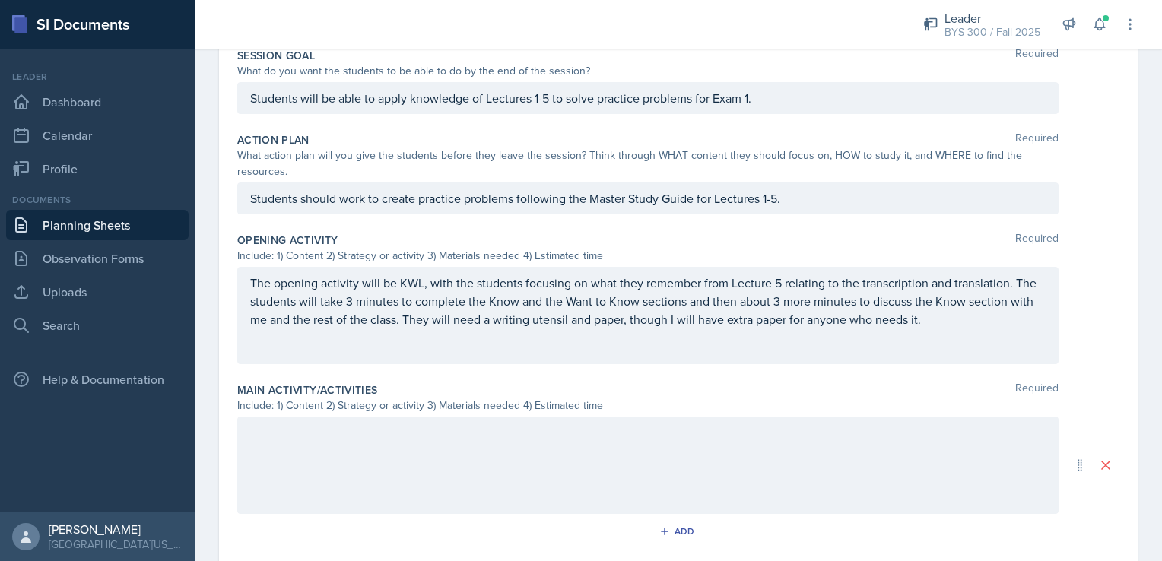
click at [297, 424] on div at bounding box center [647, 465] width 821 height 97
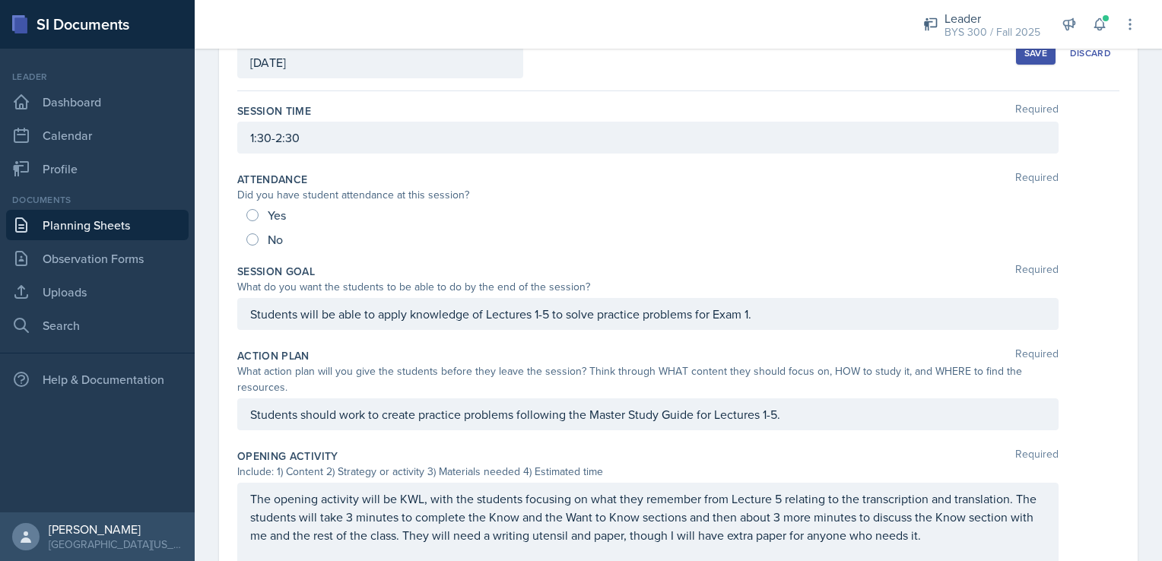
scroll to position [0, 0]
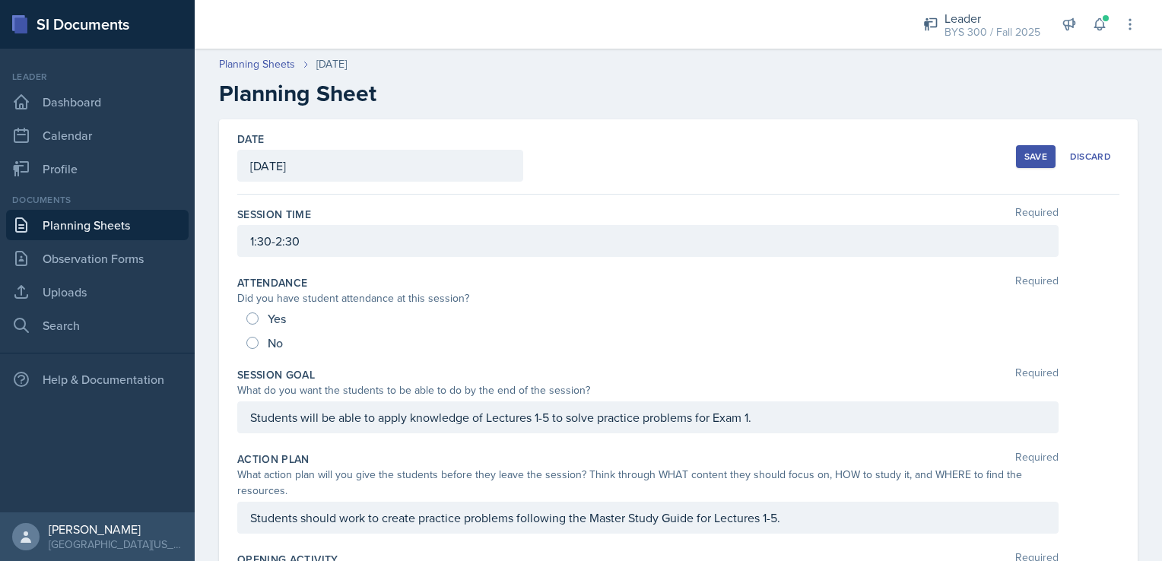
click at [1025, 162] on div "Save" at bounding box center [1036, 157] width 23 height 12
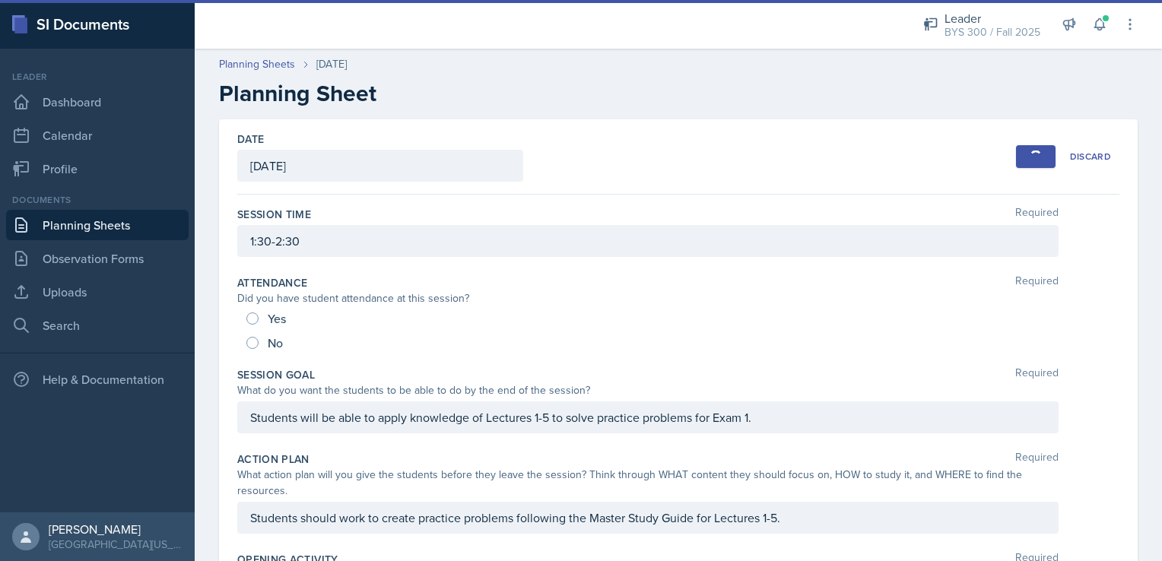
click at [109, 214] on link "Planning Sheets" at bounding box center [97, 225] width 183 height 30
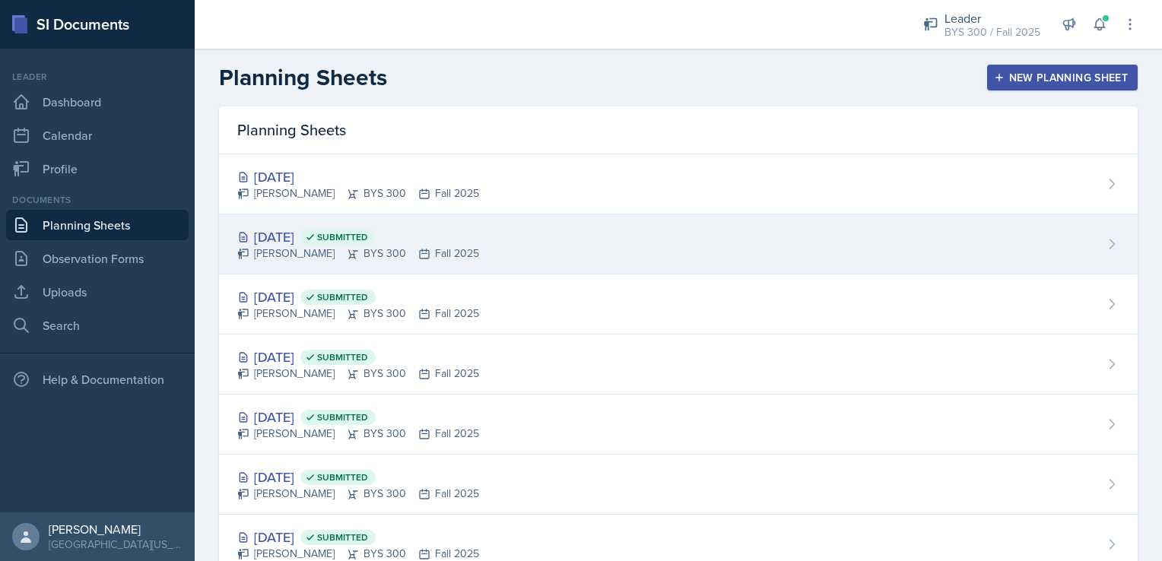
click at [628, 222] on div "[DATE] Submitted [PERSON_NAME] BYS 300 Fall 2025" at bounding box center [678, 244] width 919 height 60
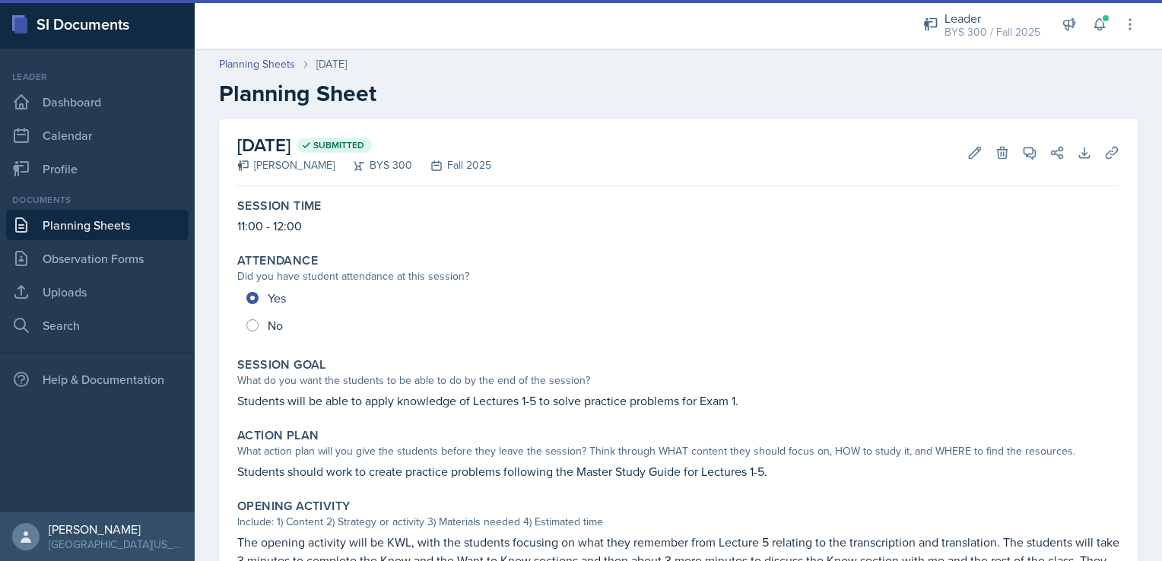
scroll to position [455, 0]
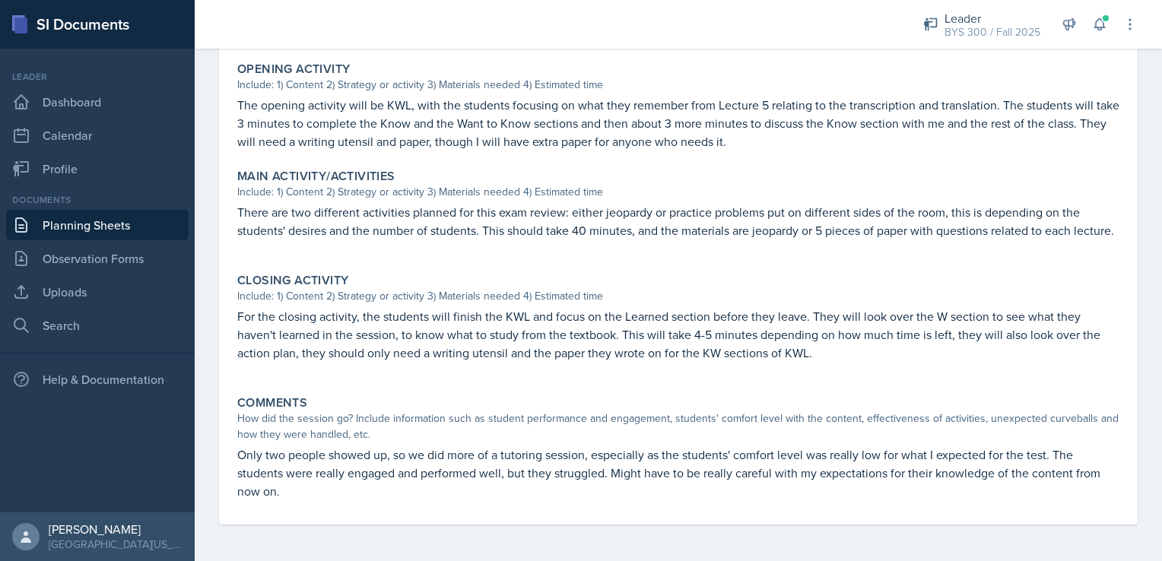
click at [310, 345] on p "For the closing activity, the students will finish the KWL and focus on the Lea…" at bounding box center [678, 334] width 882 height 55
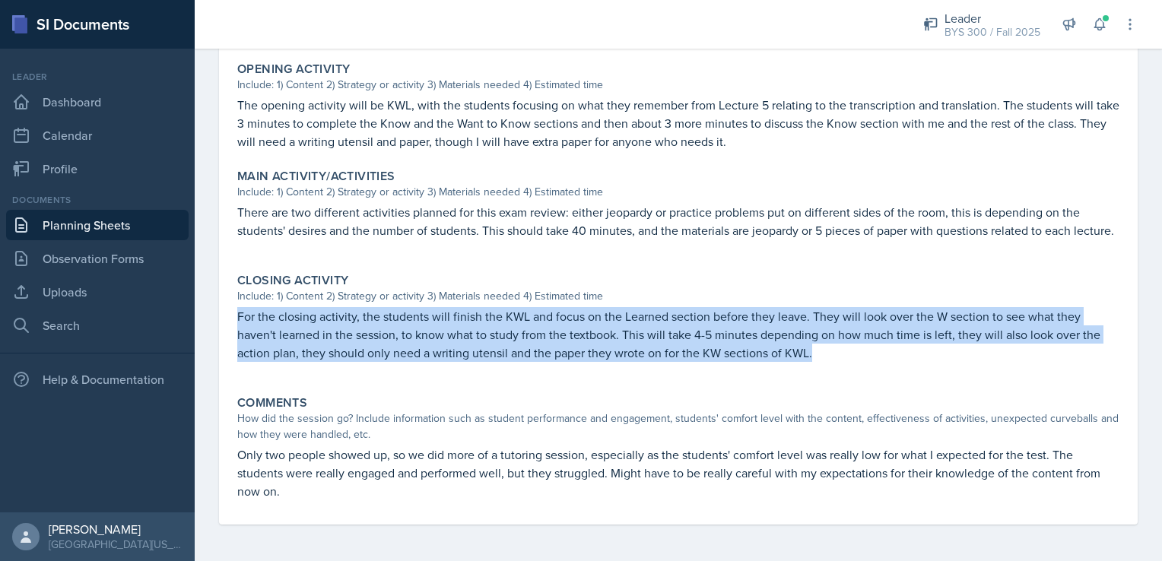
click at [310, 345] on p "For the closing activity, the students will finish the KWL and focus on the Lea…" at bounding box center [678, 334] width 882 height 55
copy p "For the closing activity, the students will finish the KWL and focus on the Lea…"
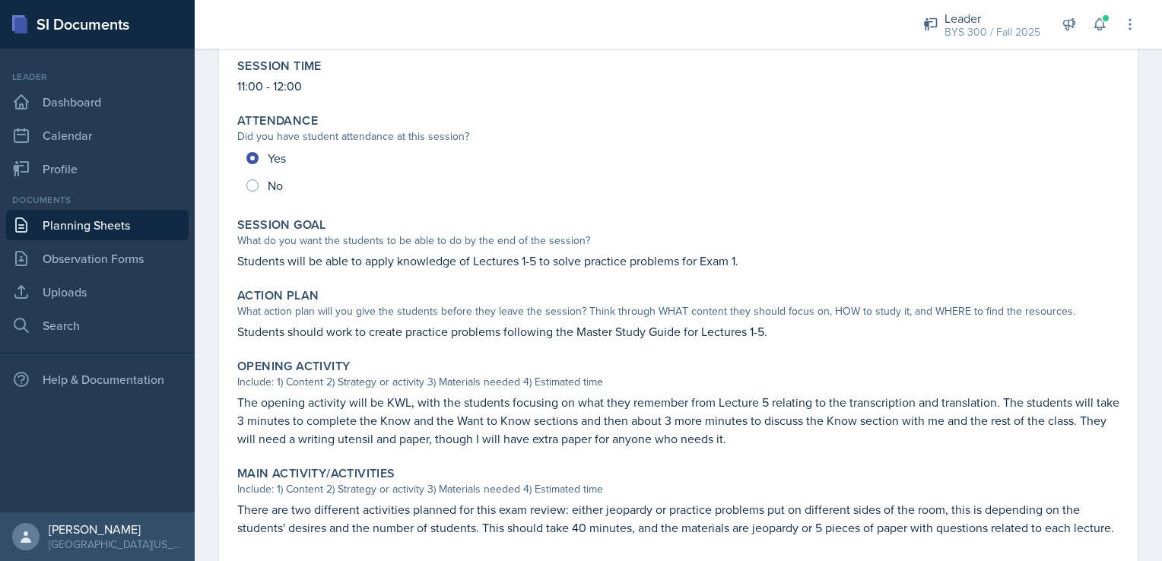
scroll to position [0, 0]
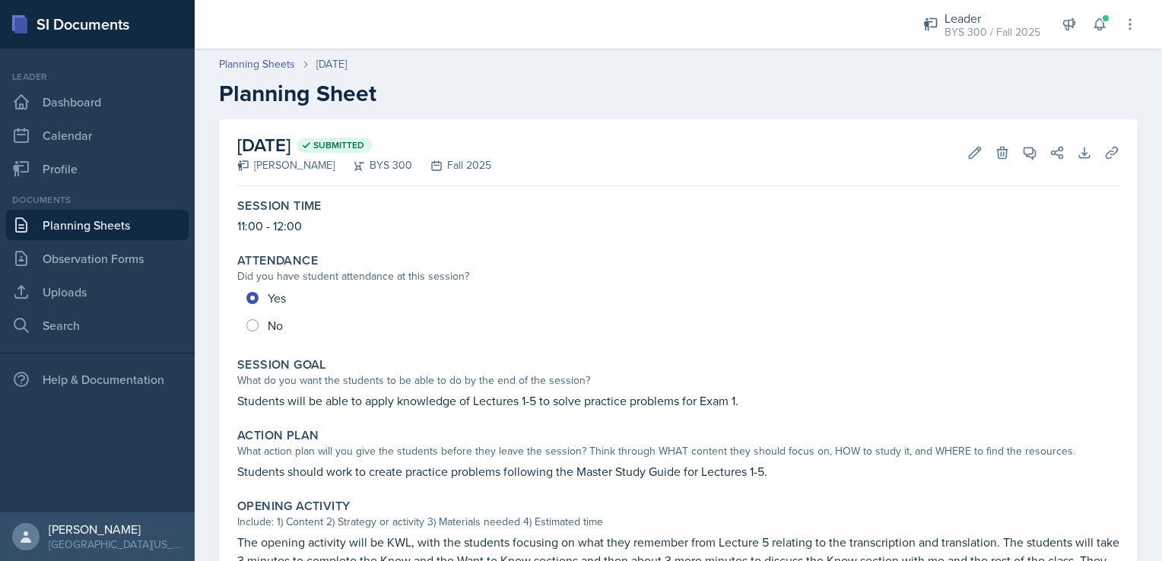
click at [170, 227] on link "Planning Sheets" at bounding box center [97, 225] width 183 height 30
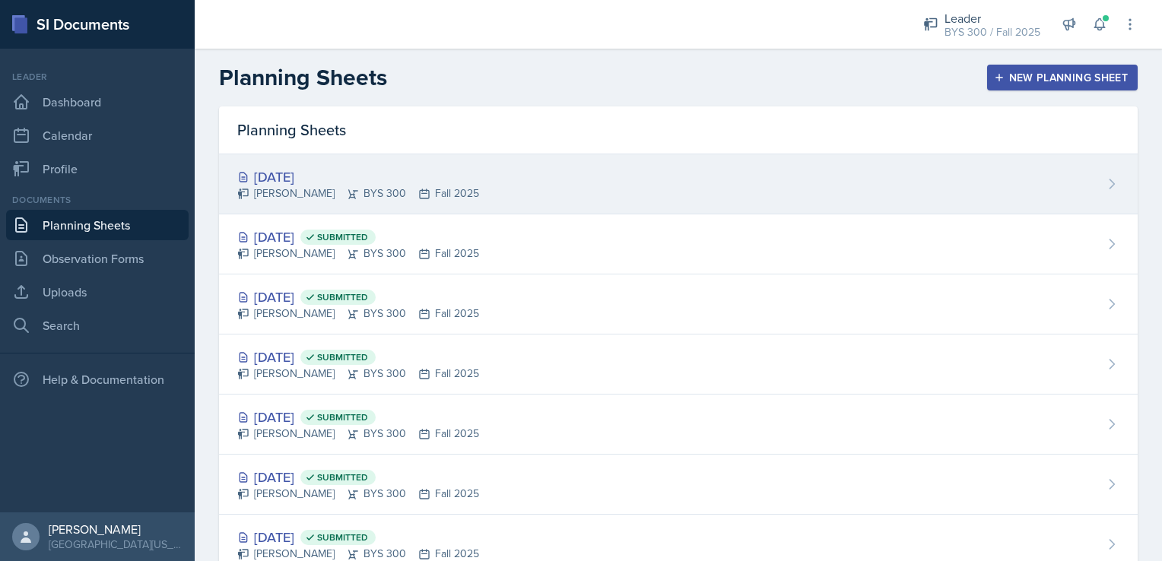
click at [342, 178] on div "[DATE]" at bounding box center [358, 177] width 242 height 21
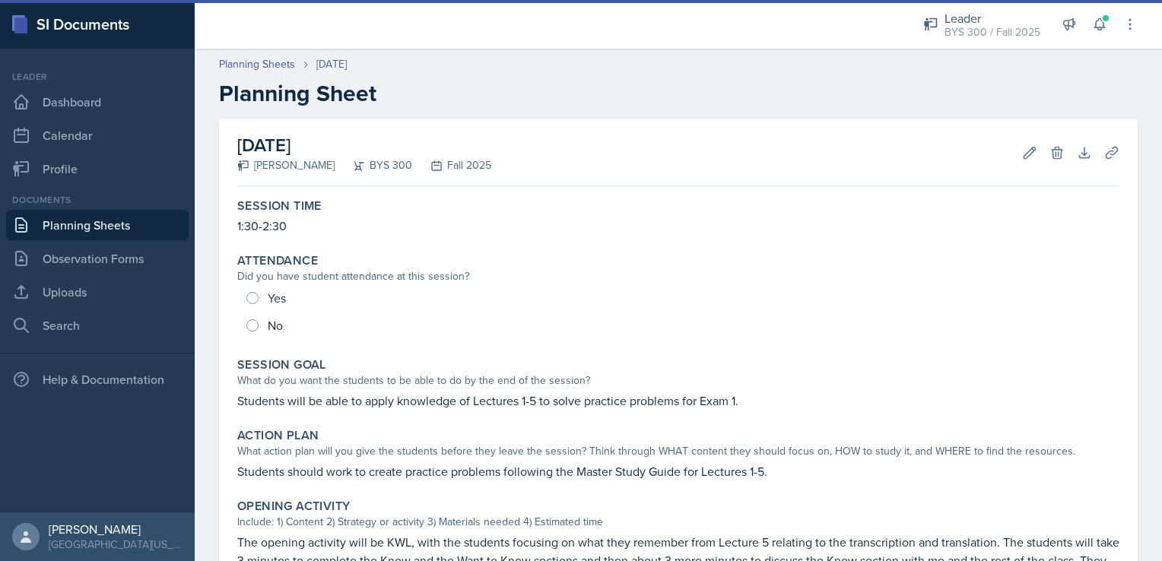
scroll to position [374, 0]
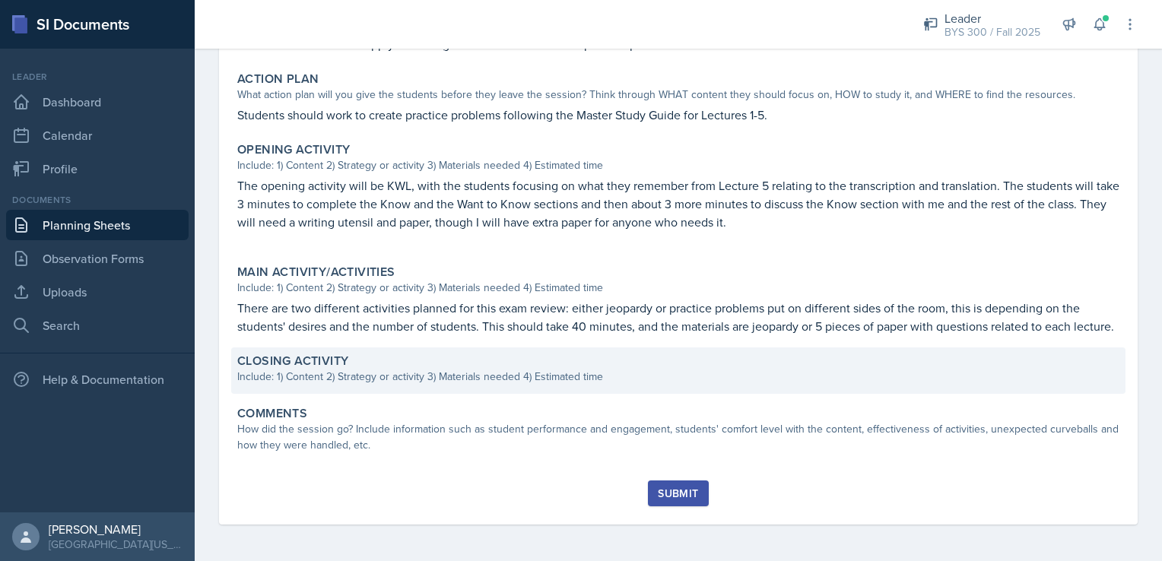
click at [362, 348] on div "Closing Activity Include: 1) Content 2) Strategy or activity 3) Materials neede…" at bounding box center [678, 371] width 894 height 46
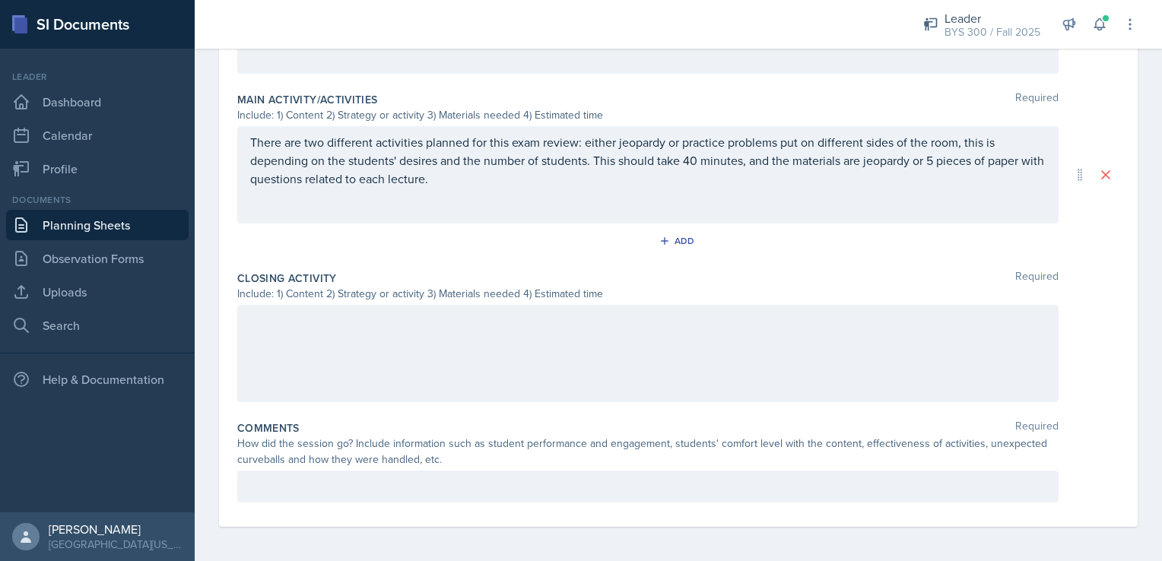
click at [368, 345] on div at bounding box center [647, 353] width 821 height 97
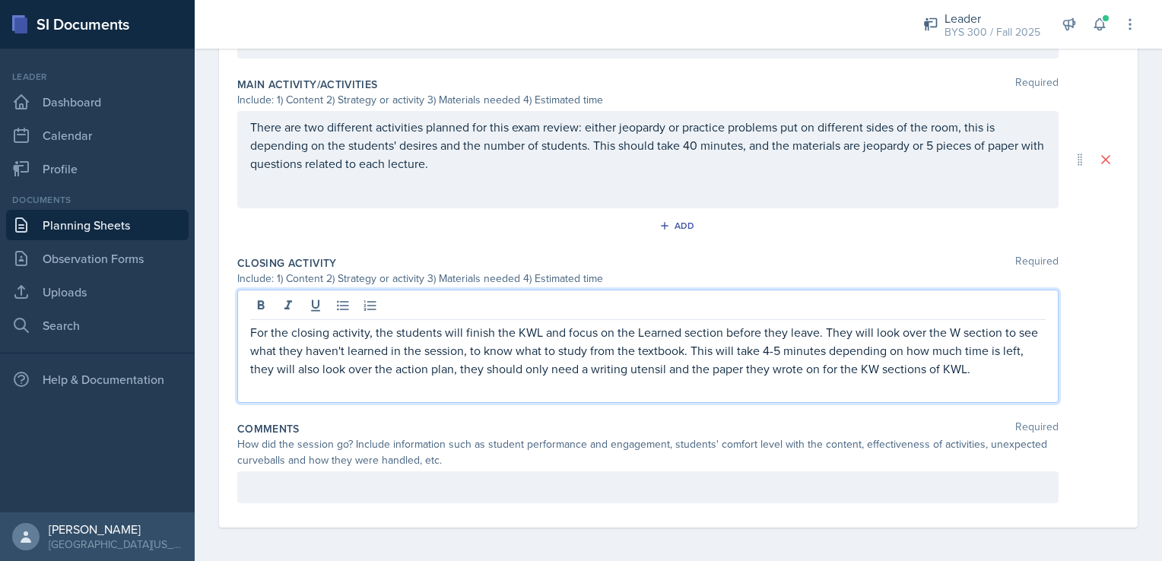
scroll to position [0, 0]
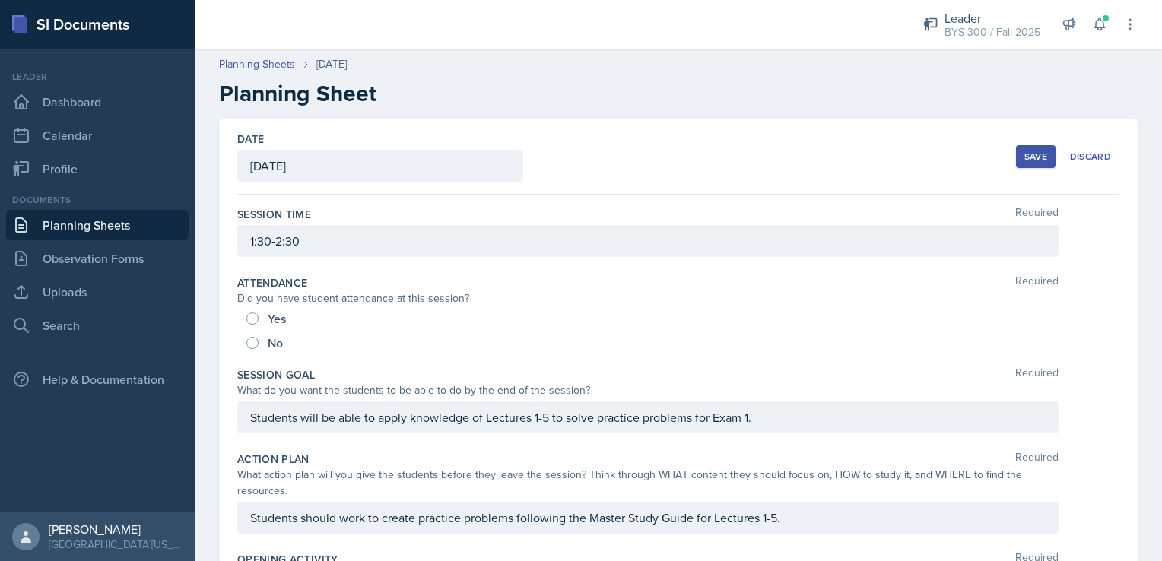
click at [1031, 151] on div "Save" at bounding box center [1036, 157] width 23 height 12
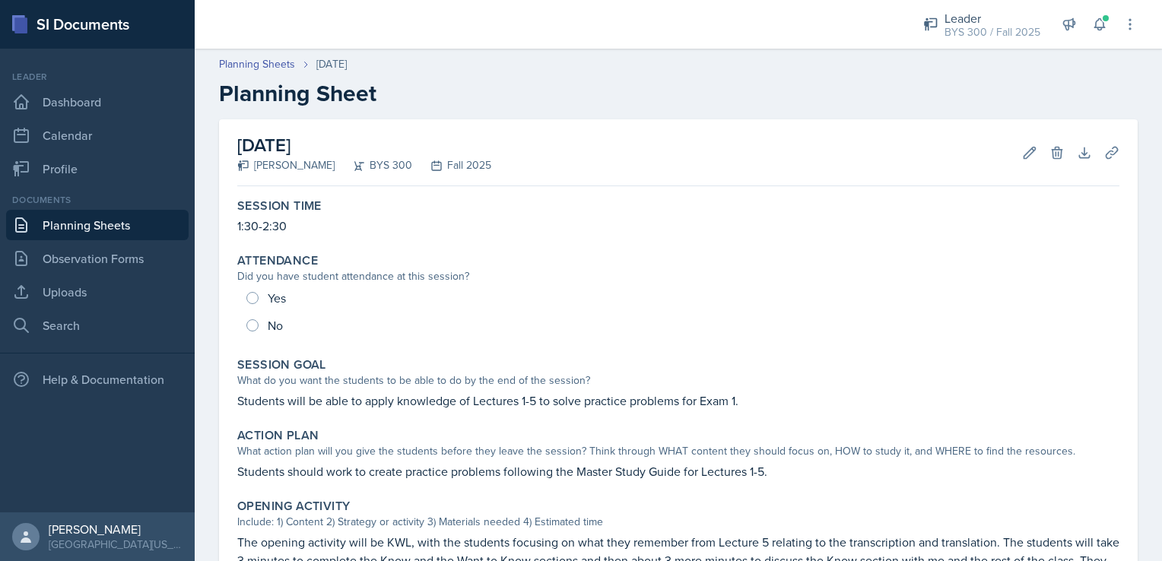
click at [64, 233] on link "Planning Sheets" at bounding box center [97, 225] width 183 height 30
